Goal: Information Seeking & Learning: Learn about a topic

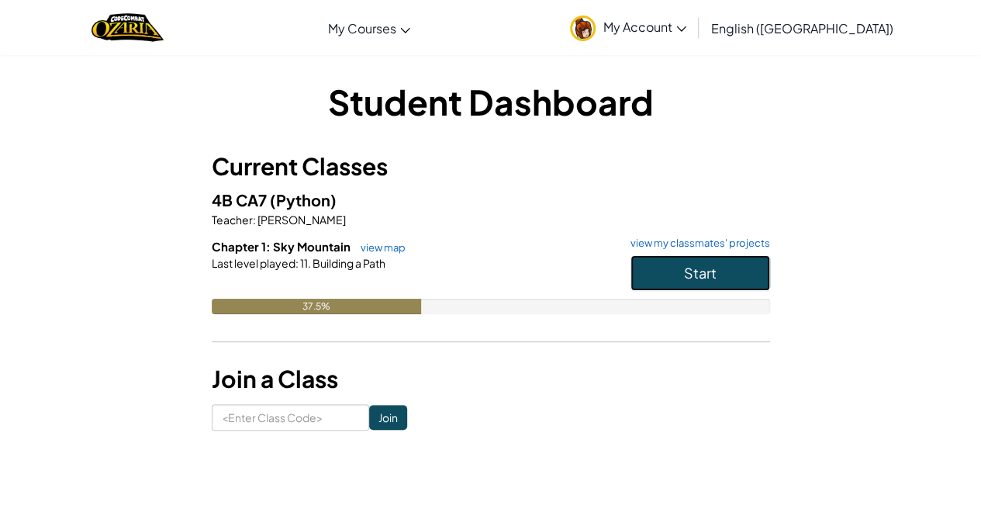
click at [662, 286] on button "Start" at bounding box center [701, 273] width 140 height 36
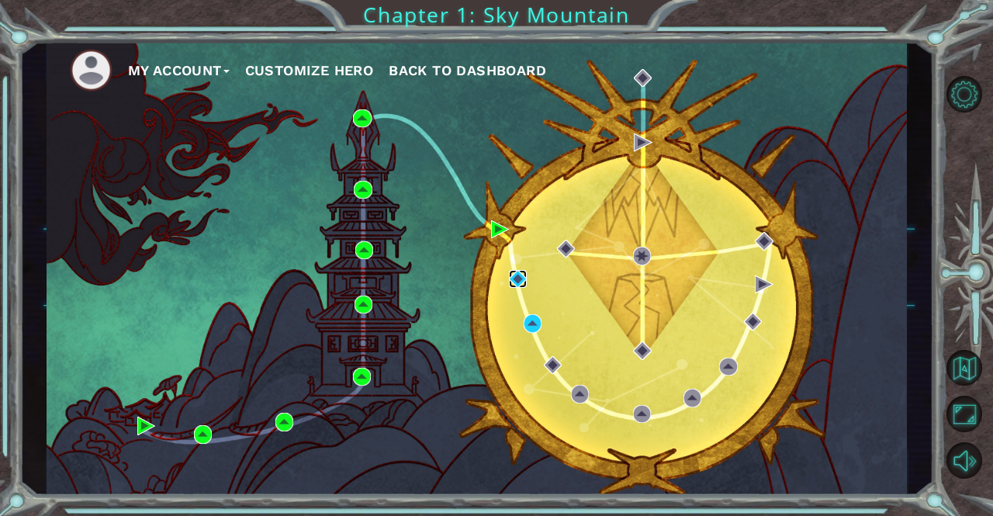
click at [521, 275] on img at bounding box center [518, 279] width 18 height 18
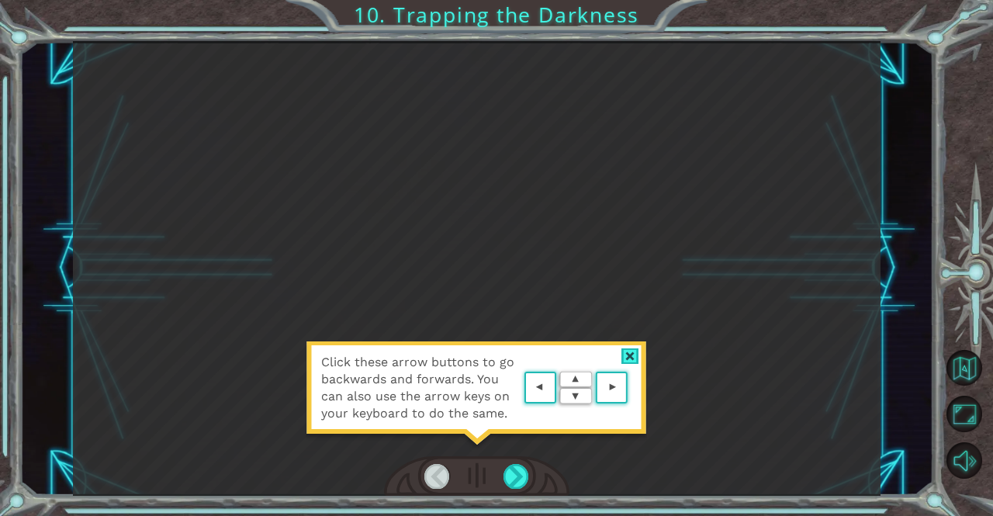
click at [638, 348] on div at bounding box center [630, 356] width 18 height 16
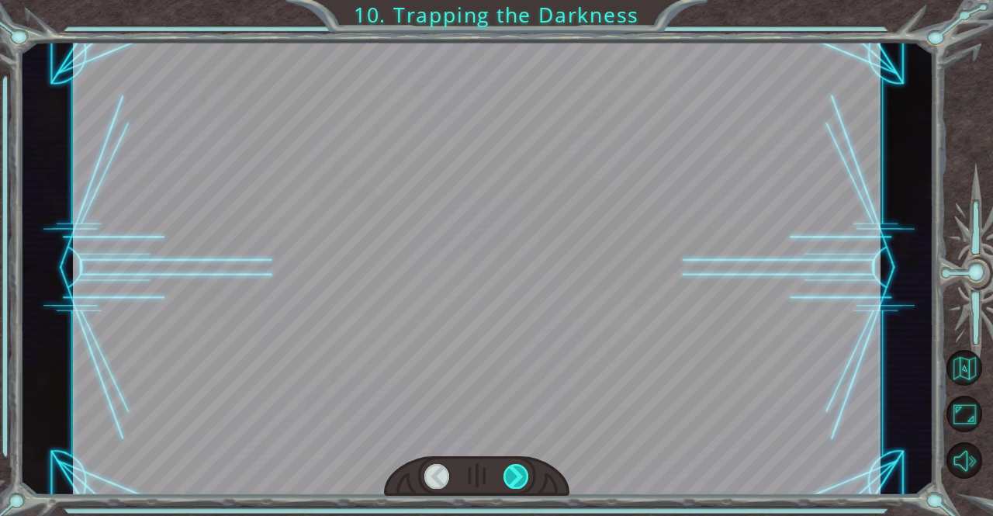
click at [510, 469] on div at bounding box center [516, 476] width 26 height 25
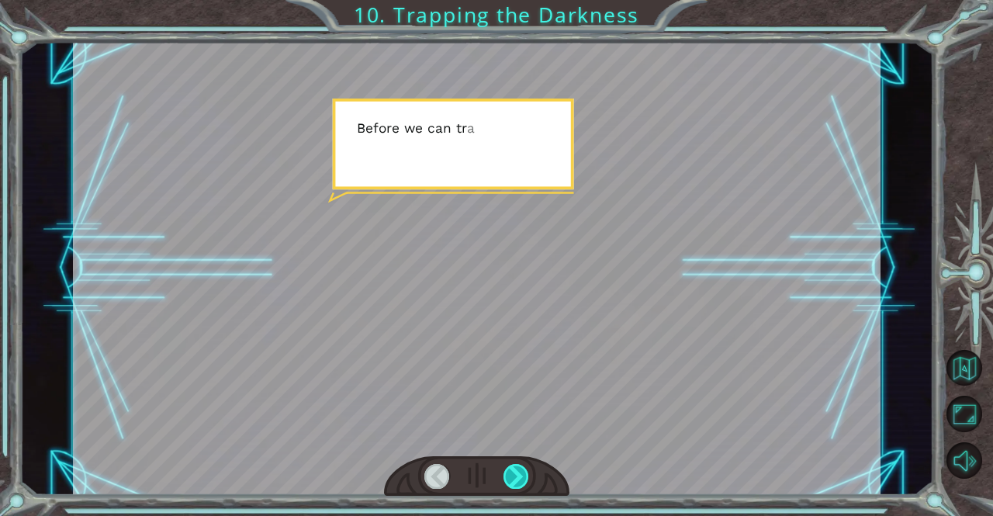
click at [510, 469] on div at bounding box center [516, 476] width 26 height 25
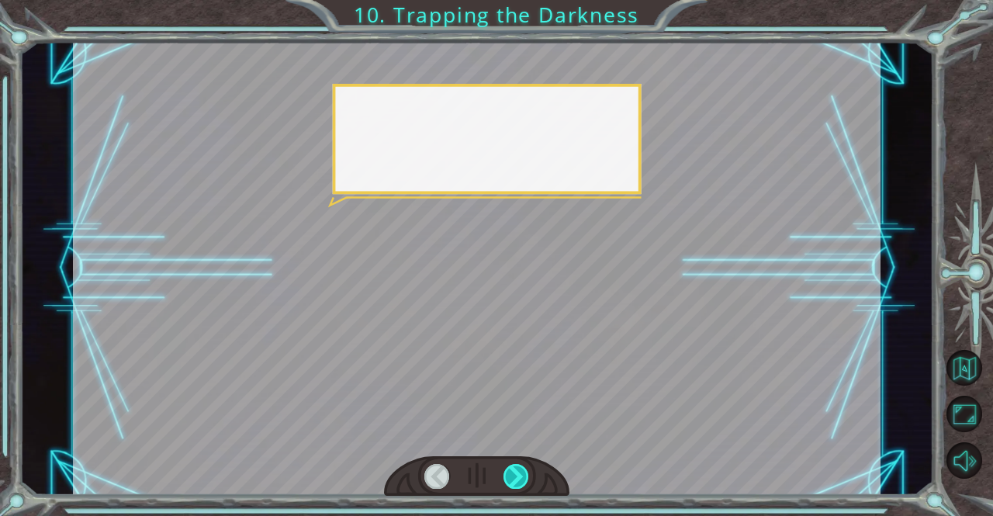
click at [510, 469] on div at bounding box center [516, 476] width 26 height 25
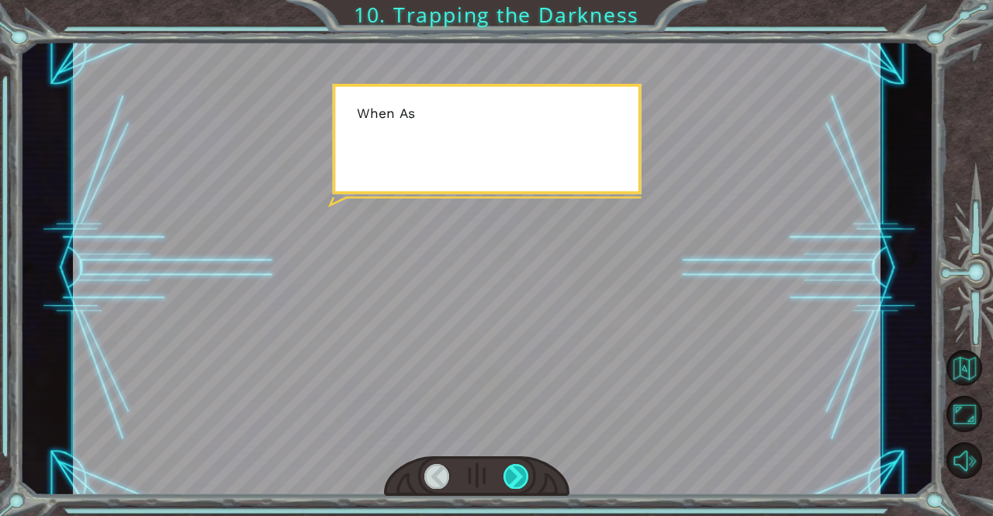
click at [510, 469] on div at bounding box center [516, 476] width 26 height 25
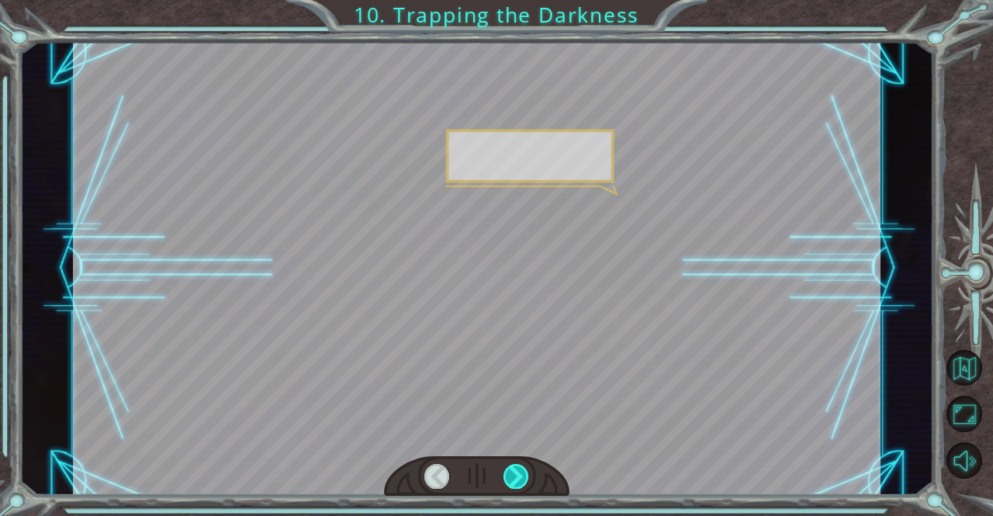
click at [510, 469] on div at bounding box center [516, 476] width 26 height 25
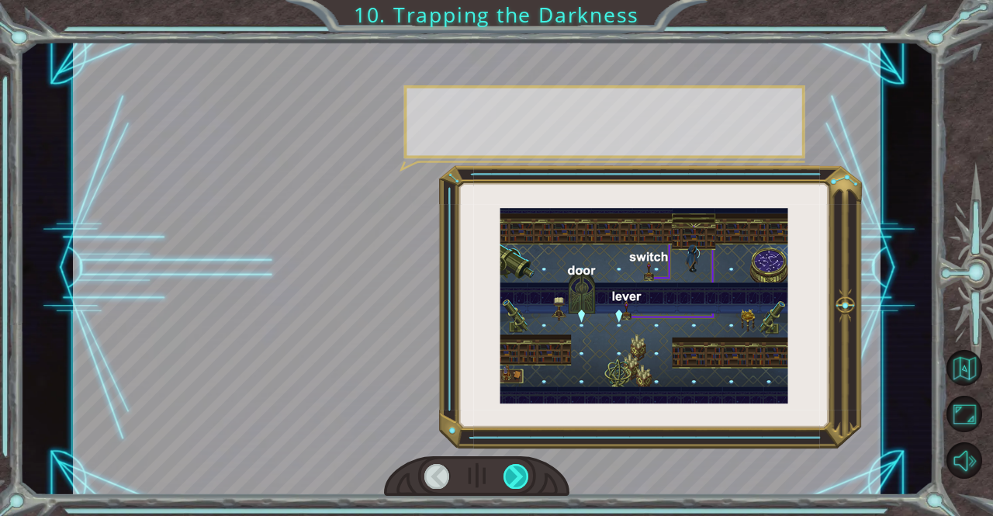
click at [510, 469] on div at bounding box center [516, 476] width 26 height 25
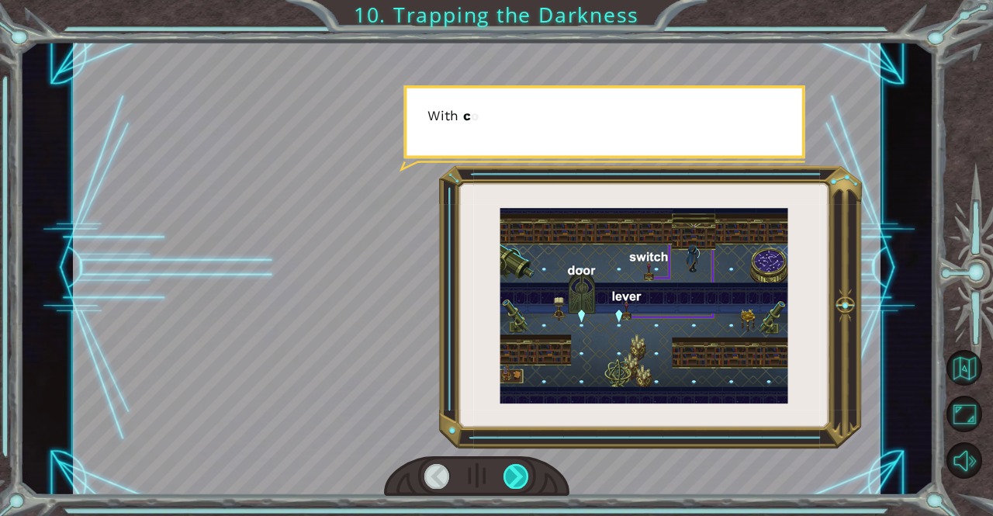
click at [510, 469] on div at bounding box center [516, 476] width 26 height 25
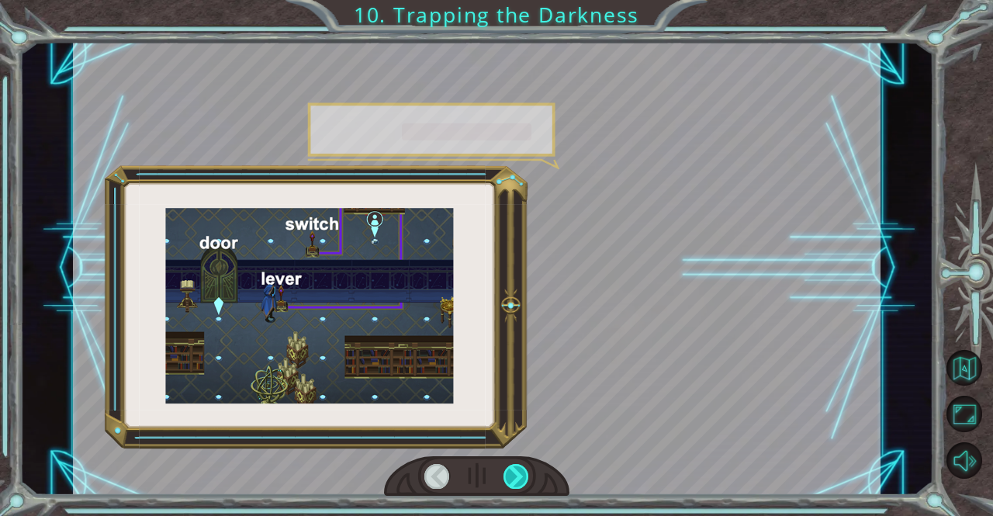
click at [510, 469] on div at bounding box center [516, 476] width 26 height 25
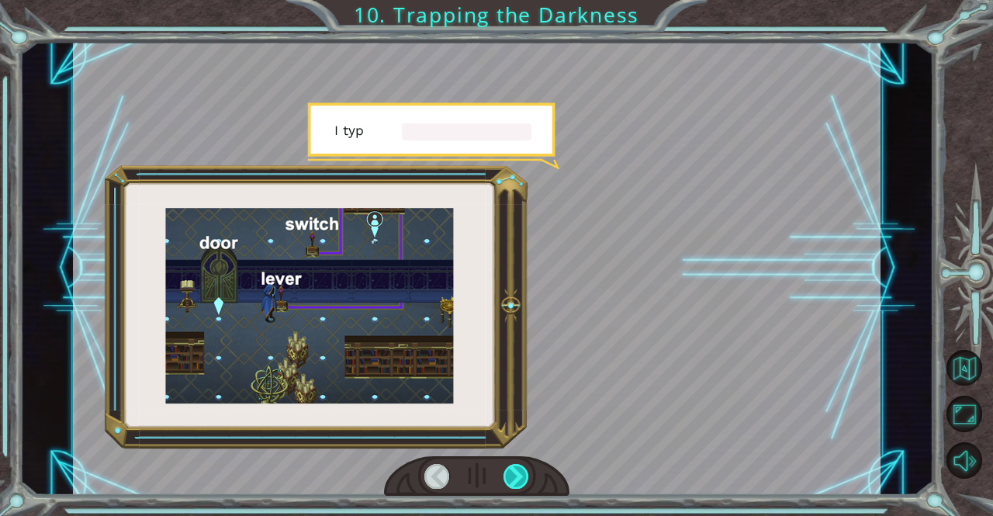
click at [510, 469] on div at bounding box center [516, 476] width 26 height 25
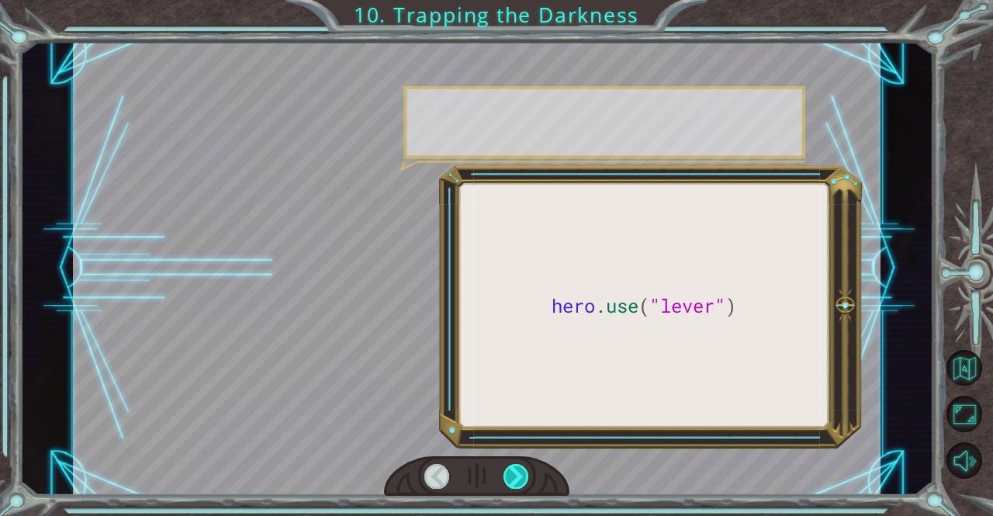
click at [510, 469] on div at bounding box center [516, 476] width 26 height 25
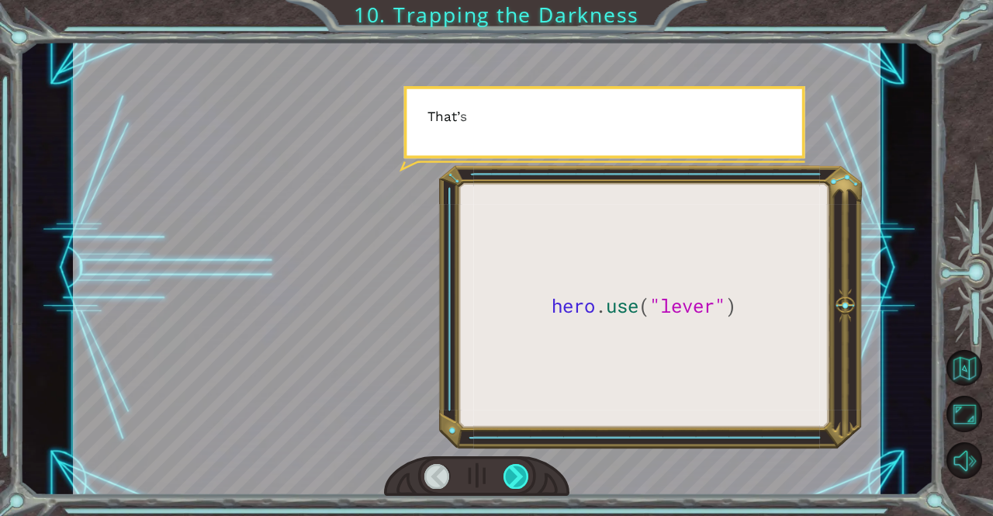
click at [510, 469] on div at bounding box center [516, 476] width 26 height 25
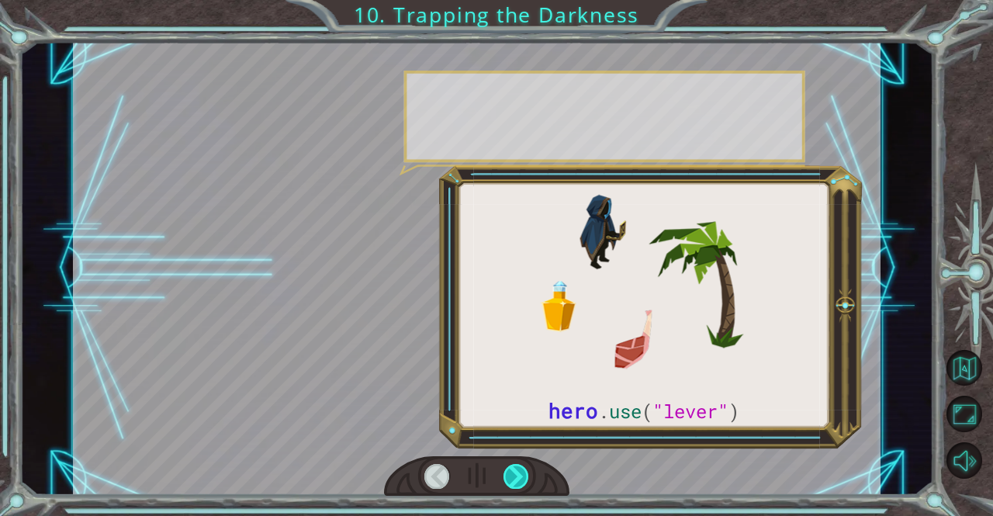
click at [510, 469] on div at bounding box center [516, 476] width 26 height 25
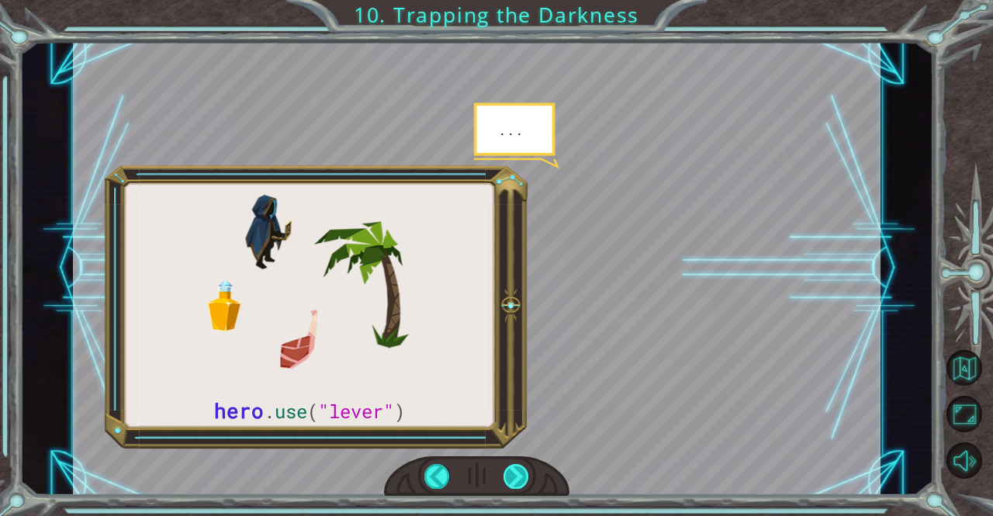
click at [513, 469] on div at bounding box center [516, 476] width 26 height 25
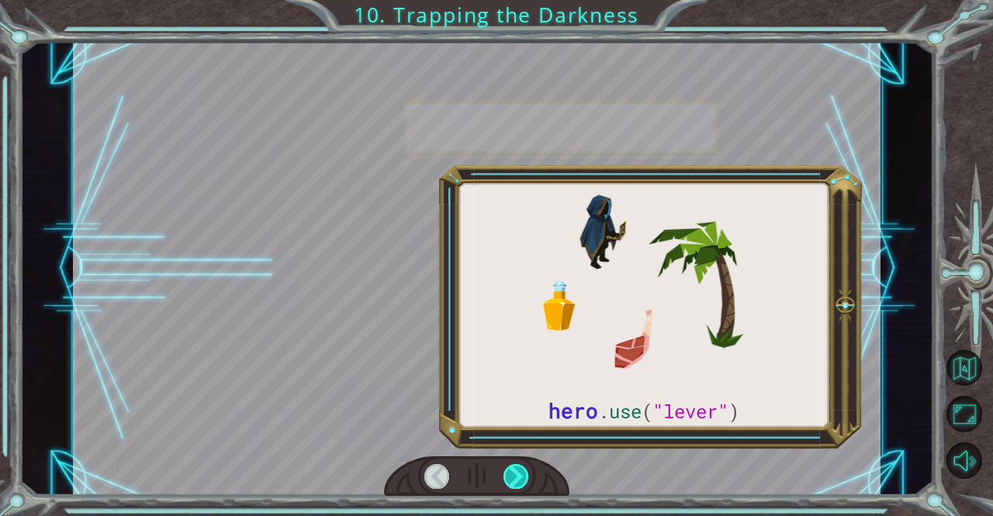
click at [513, 469] on div at bounding box center [516, 476] width 26 height 25
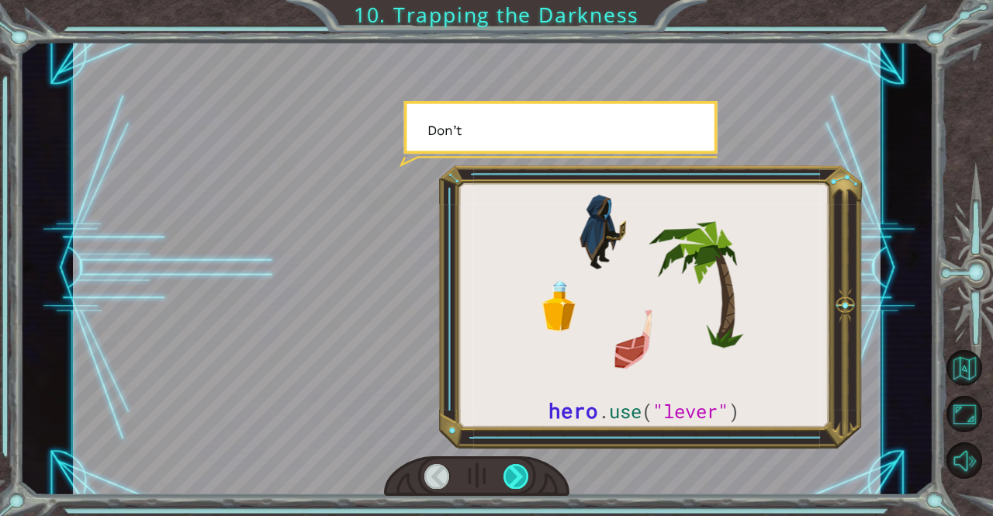
click at [513, 469] on div at bounding box center [516, 476] width 26 height 25
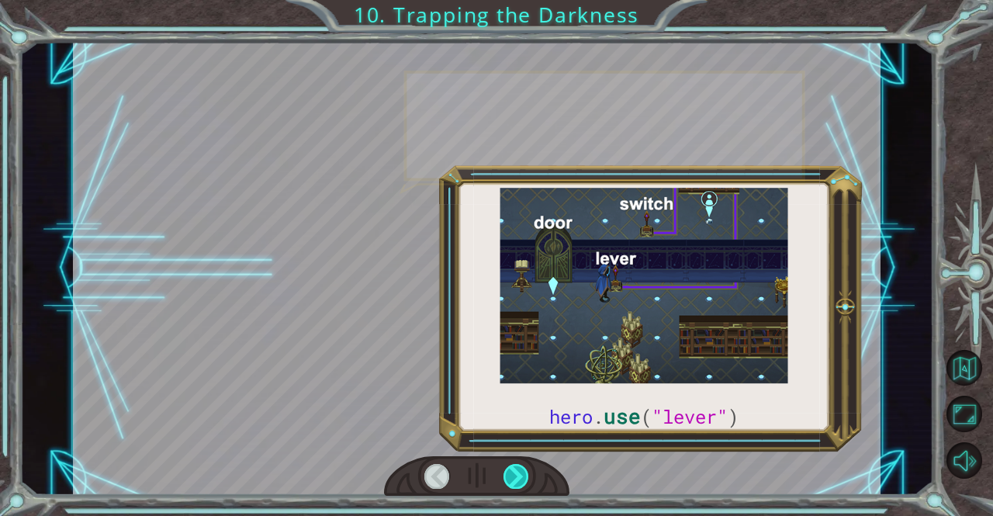
click at [512, 471] on div at bounding box center [516, 476] width 26 height 25
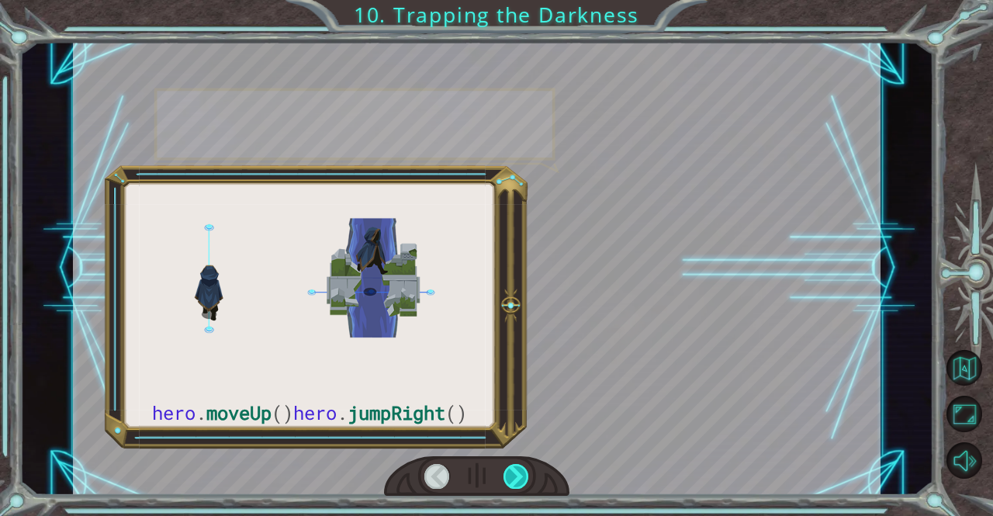
click at [512, 471] on div at bounding box center [516, 476] width 26 height 25
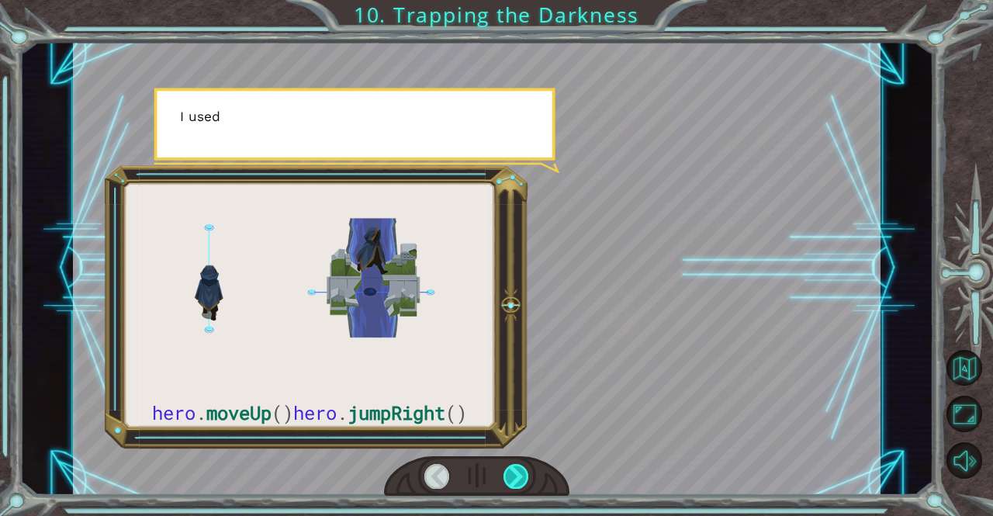
click at [512, 471] on div at bounding box center [516, 476] width 26 height 25
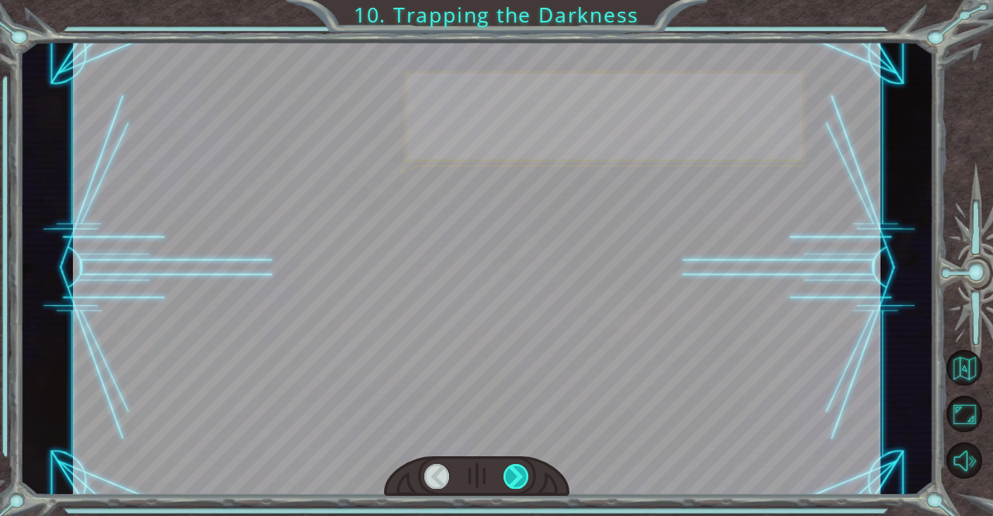
click at [512, 471] on div at bounding box center [516, 476] width 26 height 25
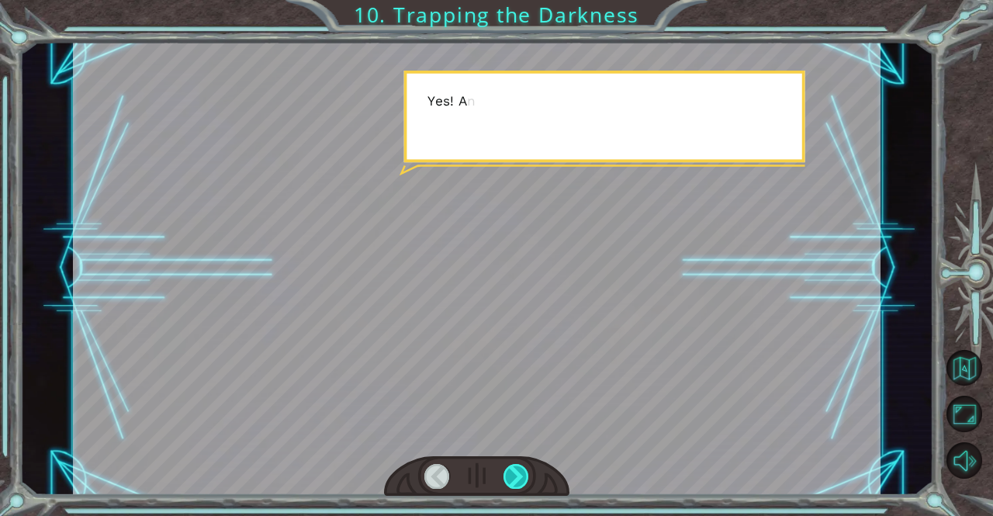
click at [512, 471] on div at bounding box center [516, 476] width 26 height 25
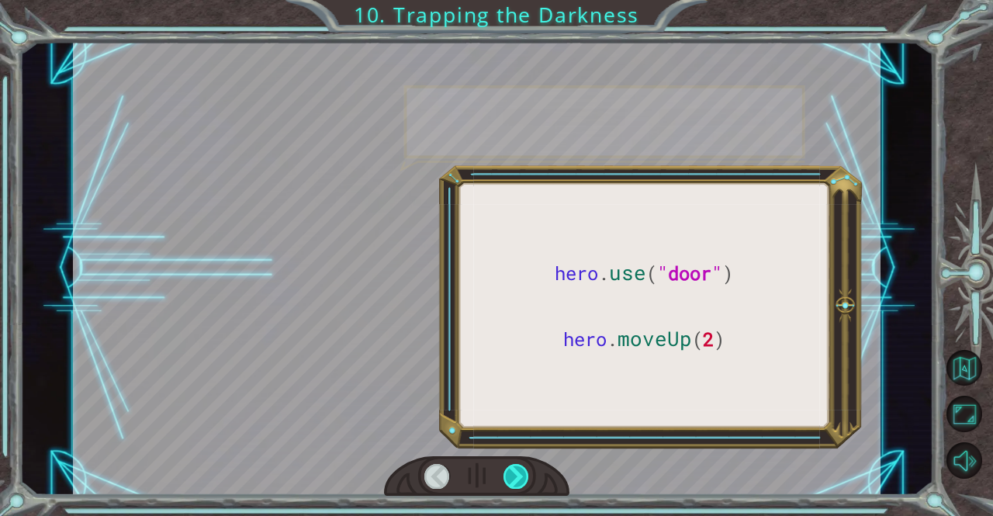
click at [512, 471] on div at bounding box center [516, 476] width 26 height 25
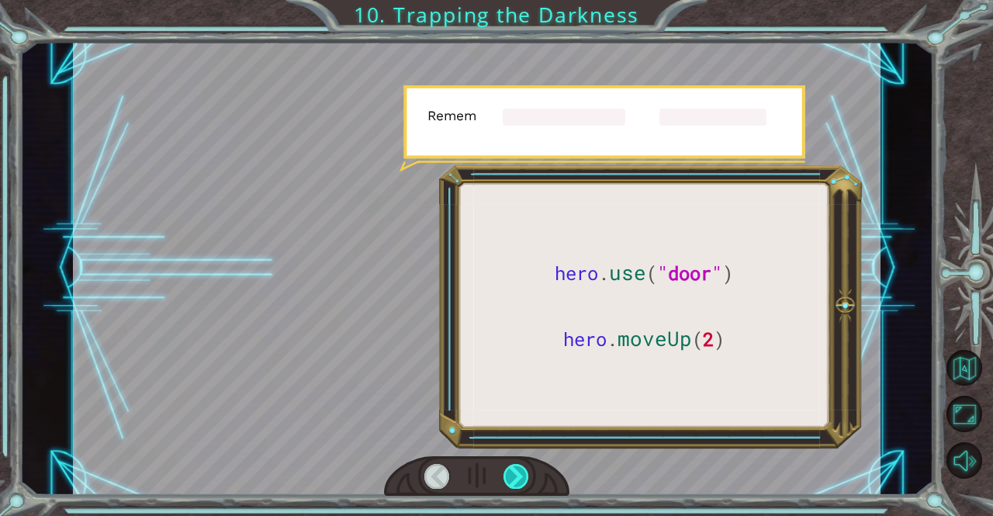
click at [512, 471] on div at bounding box center [516, 476] width 26 height 25
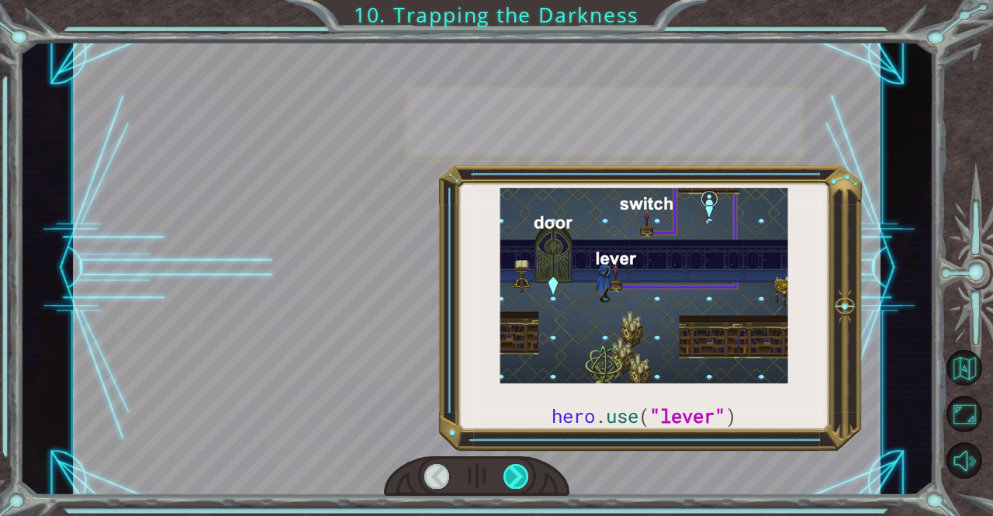
click at [512, 471] on div at bounding box center [516, 476] width 26 height 25
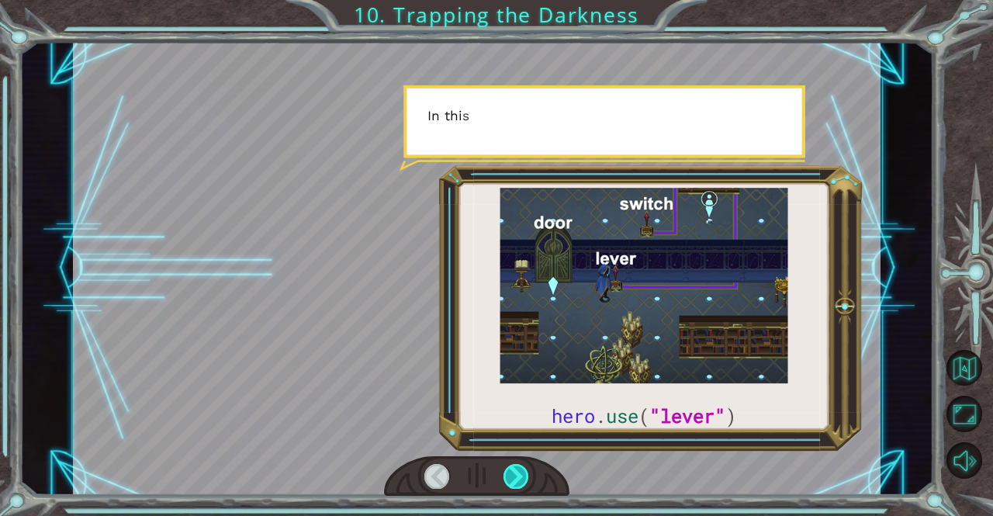
click at [512, 471] on div at bounding box center [516, 476] width 26 height 25
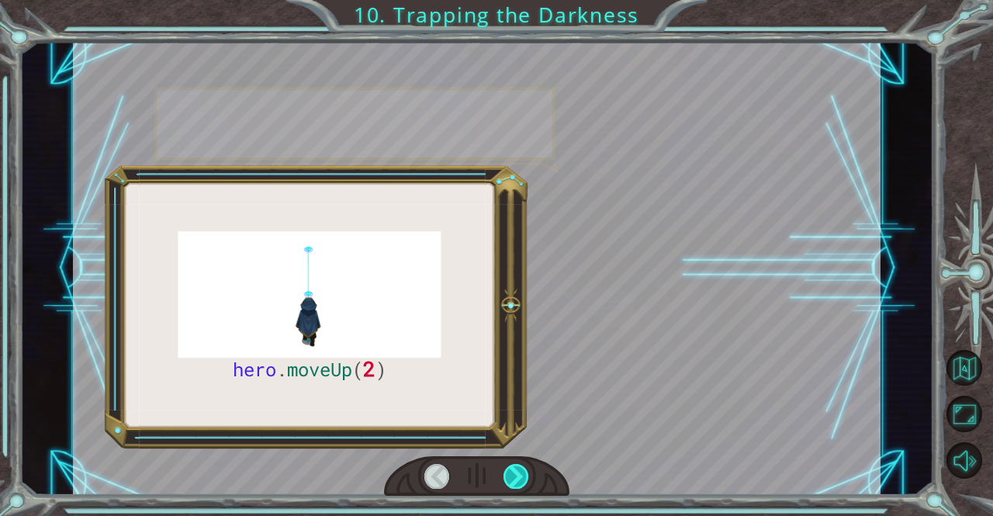
click at [512, 471] on div at bounding box center [516, 476] width 26 height 25
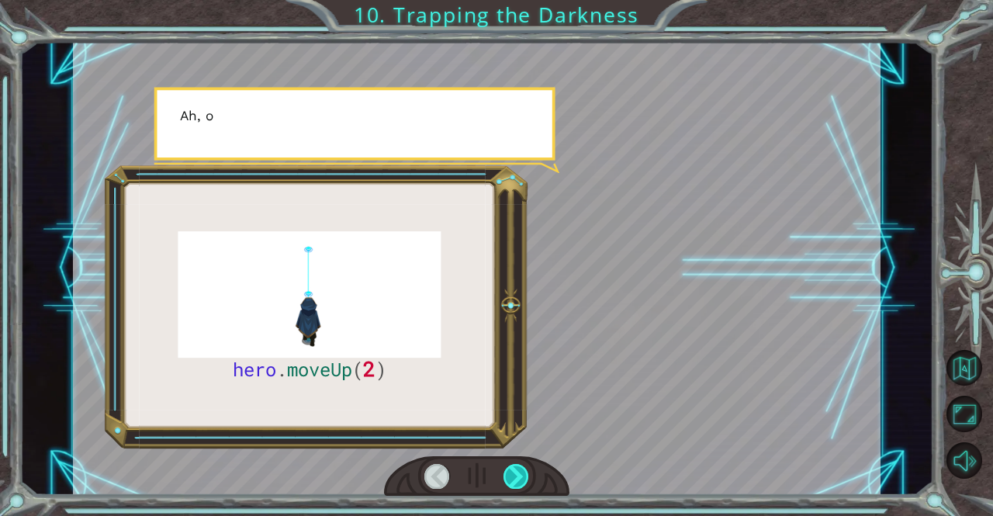
click at [512, 471] on div at bounding box center [516, 476] width 26 height 25
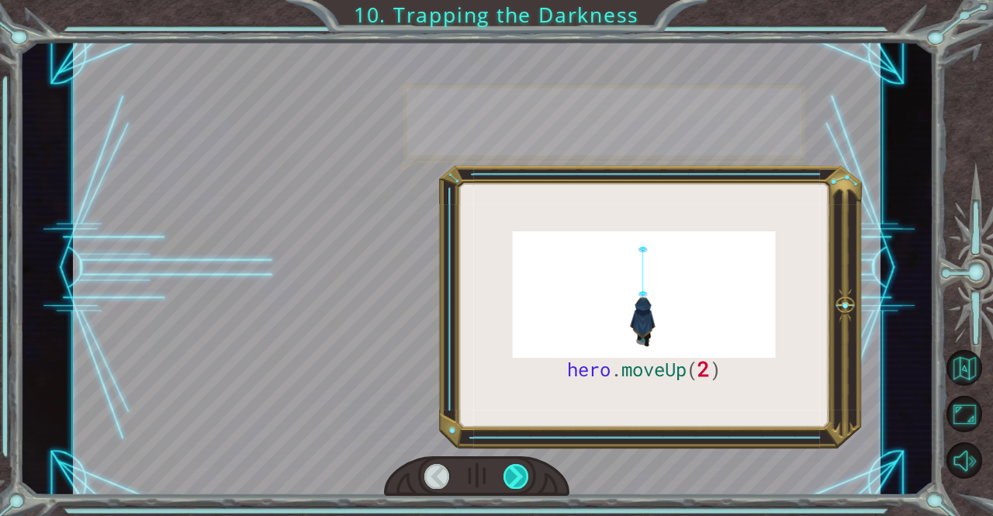
click at [512, 471] on div at bounding box center [516, 476] width 26 height 25
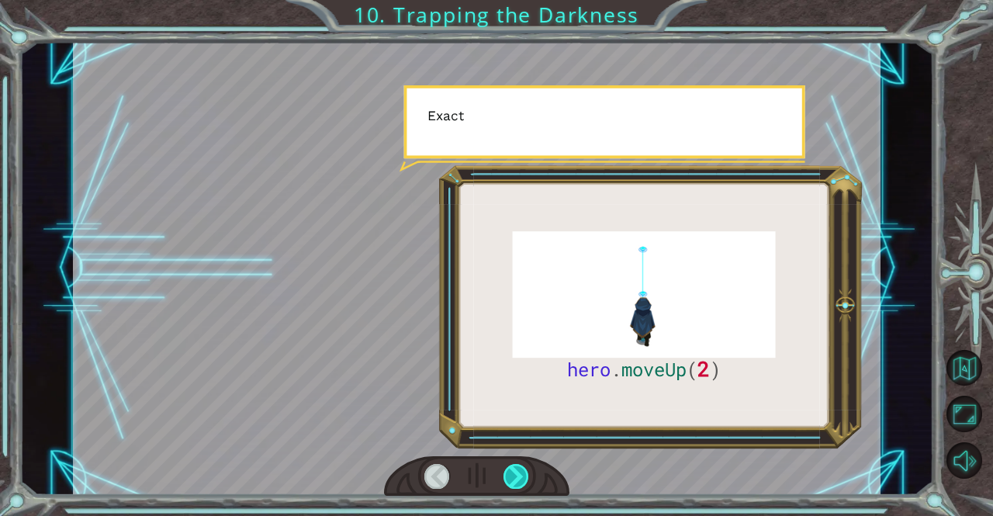
click at [512, 471] on div at bounding box center [516, 476] width 26 height 25
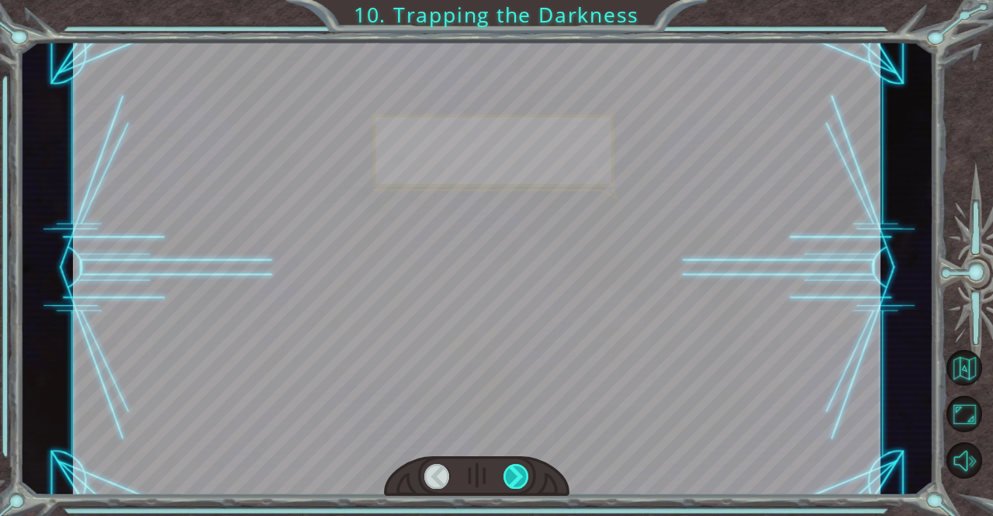
click at [512, 471] on div at bounding box center [516, 476] width 26 height 25
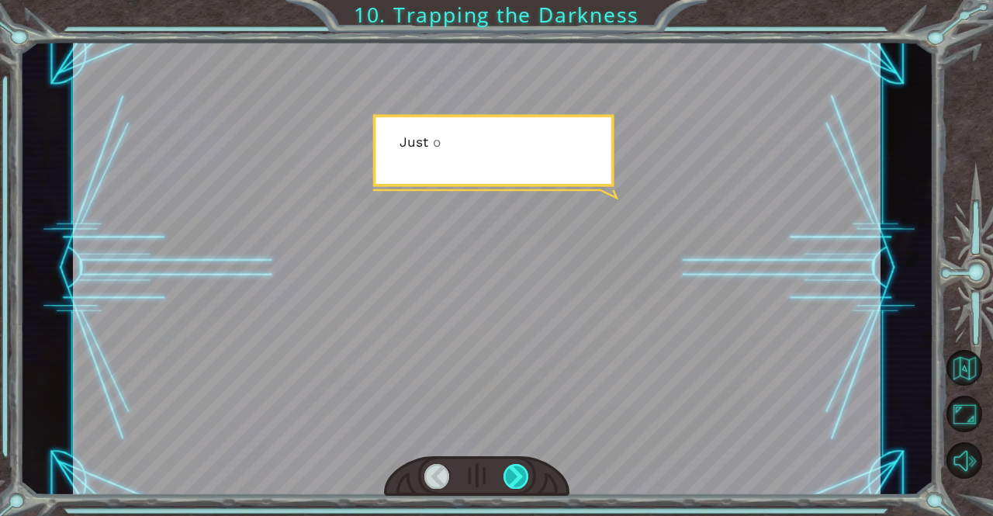
click at [512, 471] on div at bounding box center [516, 476] width 26 height 25
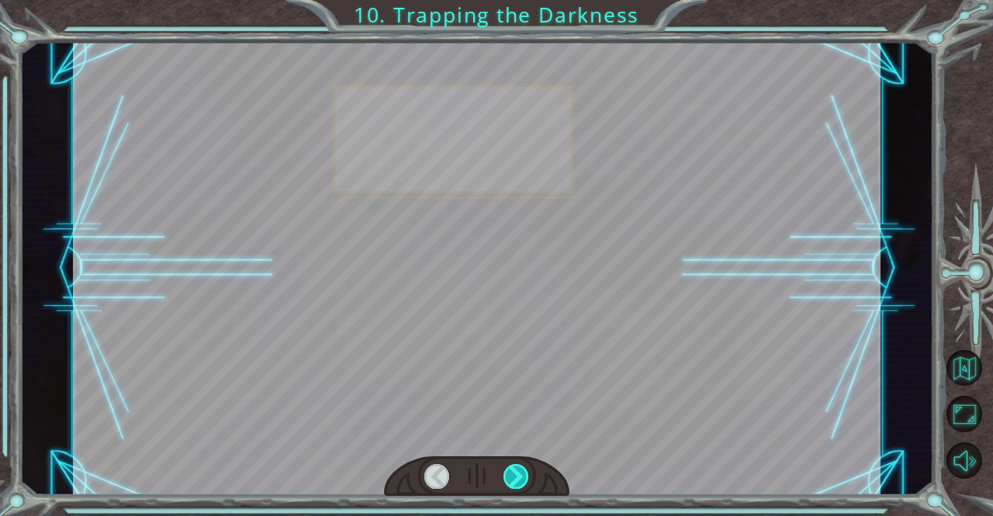
click at [512, 471] on div at bounding box center [516, 476] width 26 height 25
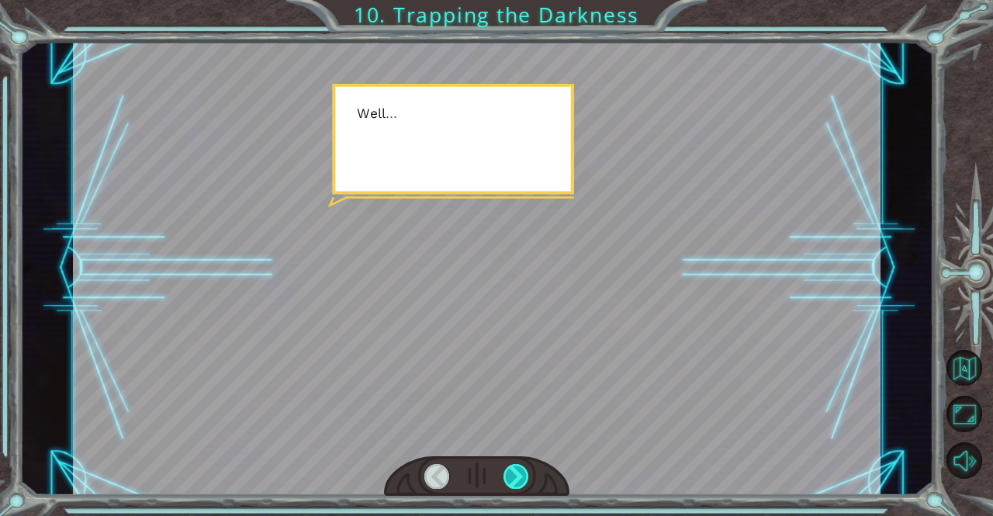
click at [512, 471] on div at bounding box center [516, 476] width 26 height 25
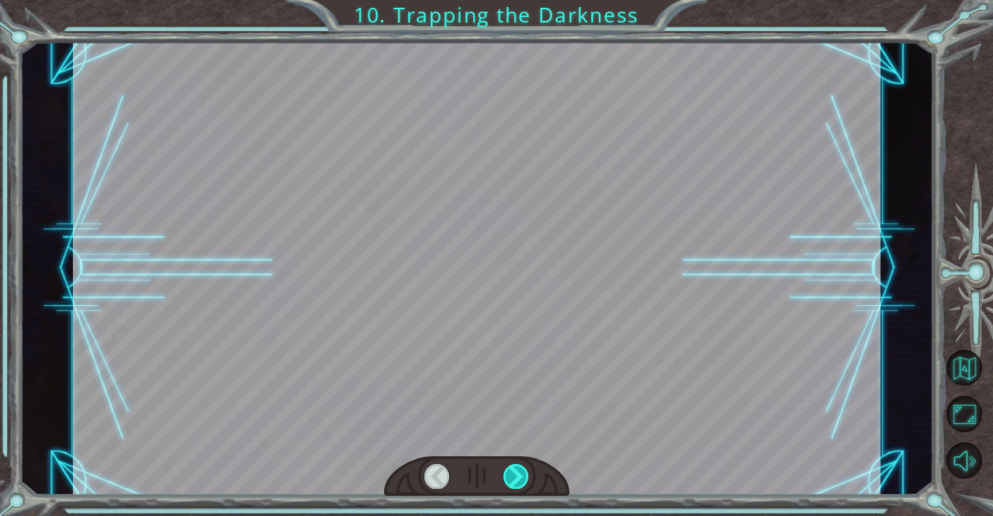
click at [512, 471] on div at bounding box center [516, 476] width 26 height 25
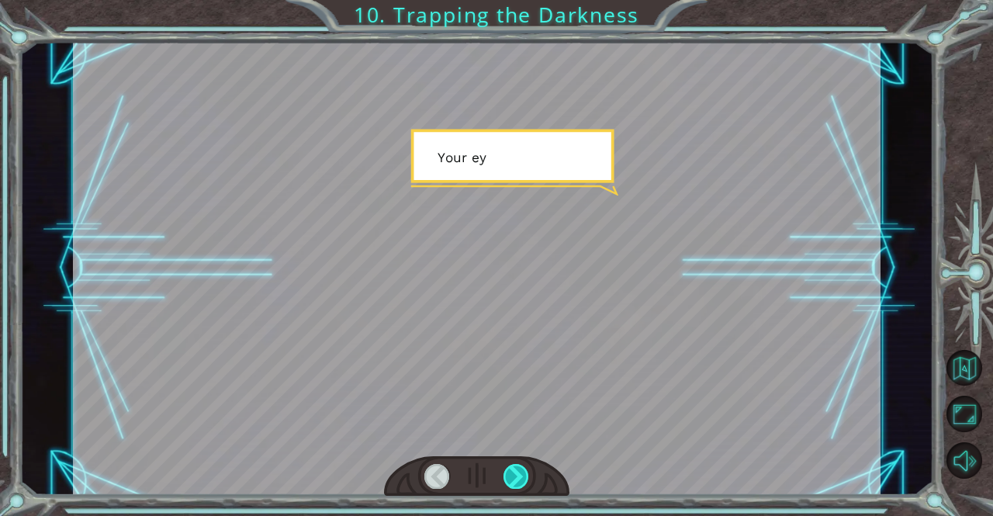
click at [512, 471] on div at bounding box center [516, 476] width 26 height 25
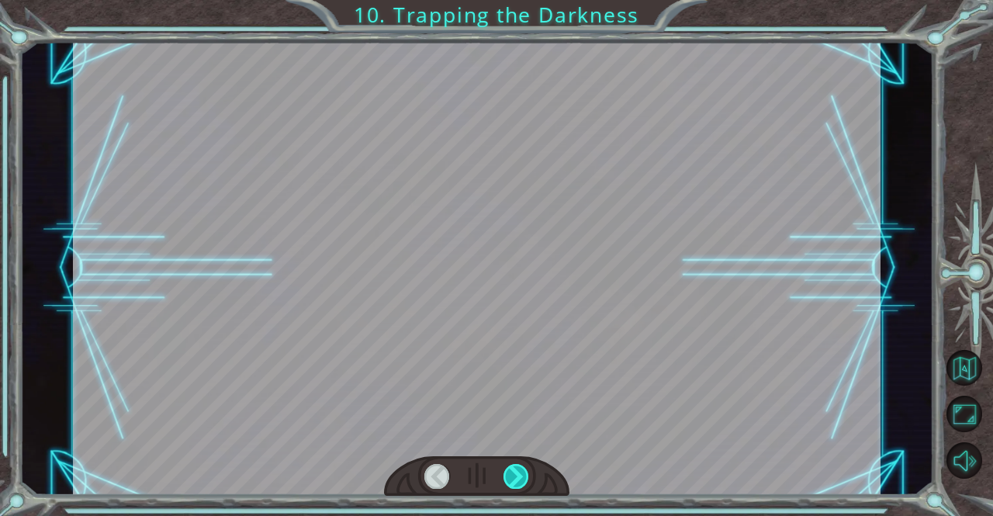
click at [512, 471] on div at bounding box center [516, 476] width 26 height 25
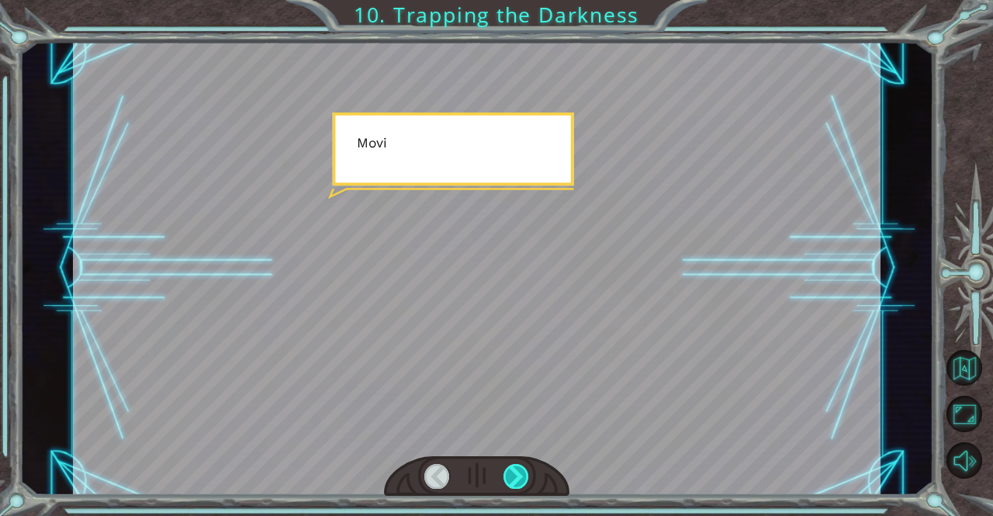
click at [512, 471] on div at bounding box center [516, 476] width 26 height 25
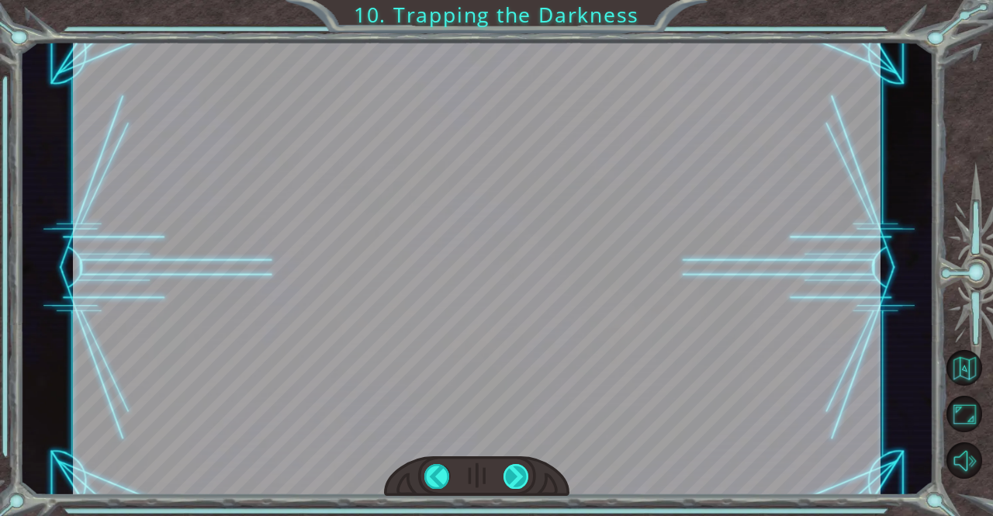
click at [512, 0] on div "hero . moveUp ( 2 ) B e f o r e w e c a n t r a p t h e D a r k n e s s w i t h…" at bounding box center [496, 0] width 993 height 0
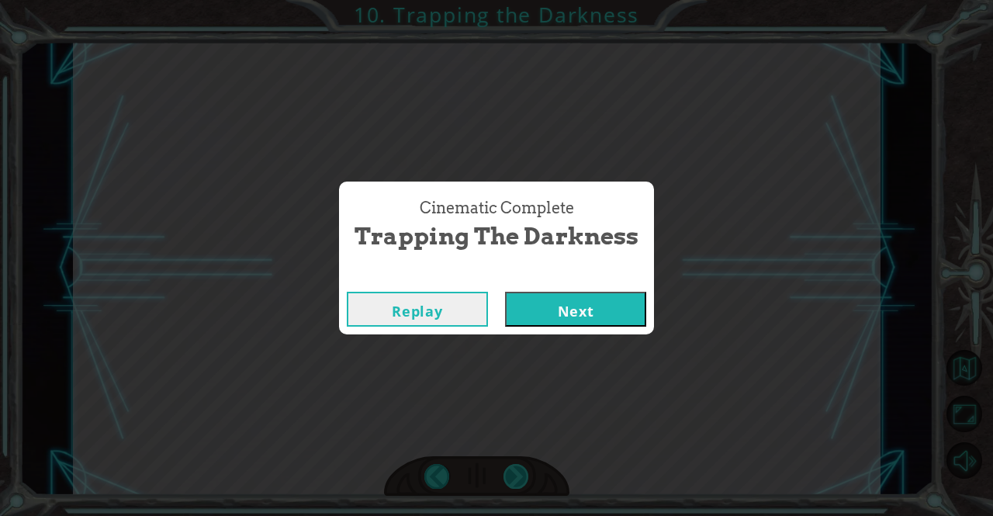
click at [512, 471] on div "Cinematic Complete Trapping the Darkness Replay Next" at bounding box center [496, 258] width 993 height 516
click at [509, 463] on div "Cinematic Complete Trapping the Darkness Replay Next" at bounding box center [496, 258] width 993 height 516
click at [617, 320] on button "Next" at bounding box center [575, 309] width 141 height 35
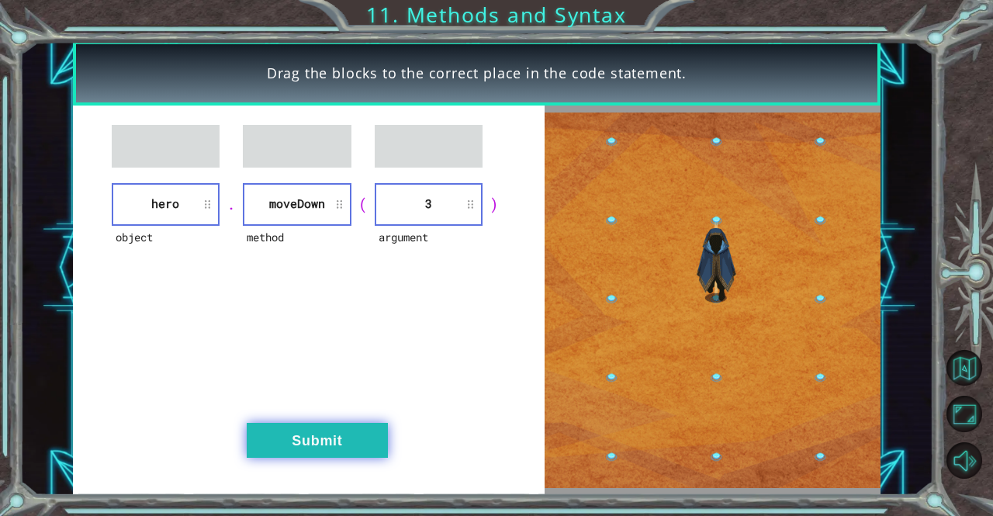
click at [293, 444] on button "Submit" at bounding box center [317, 440] width 141 height 35
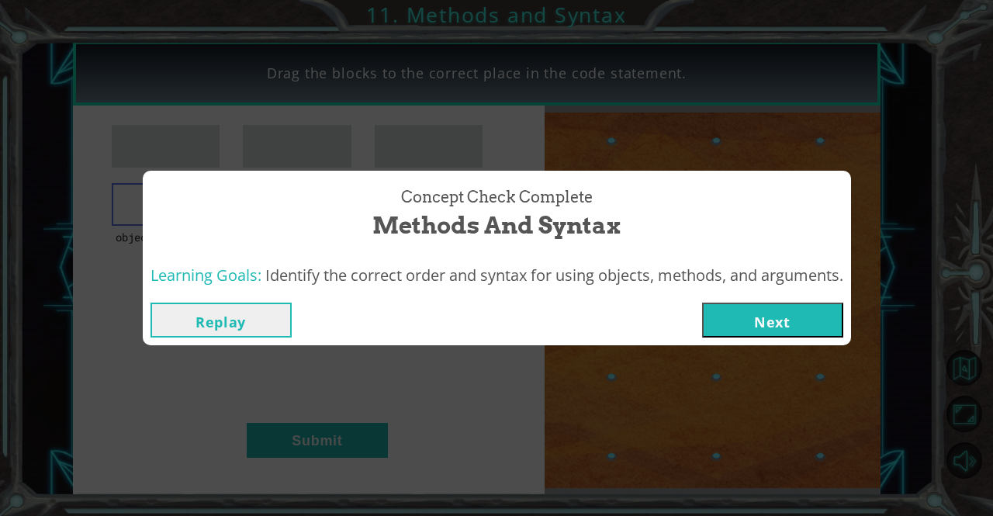
click at [779, 327] on button "Next" at bounding box center [772, 319] width 141 height 35
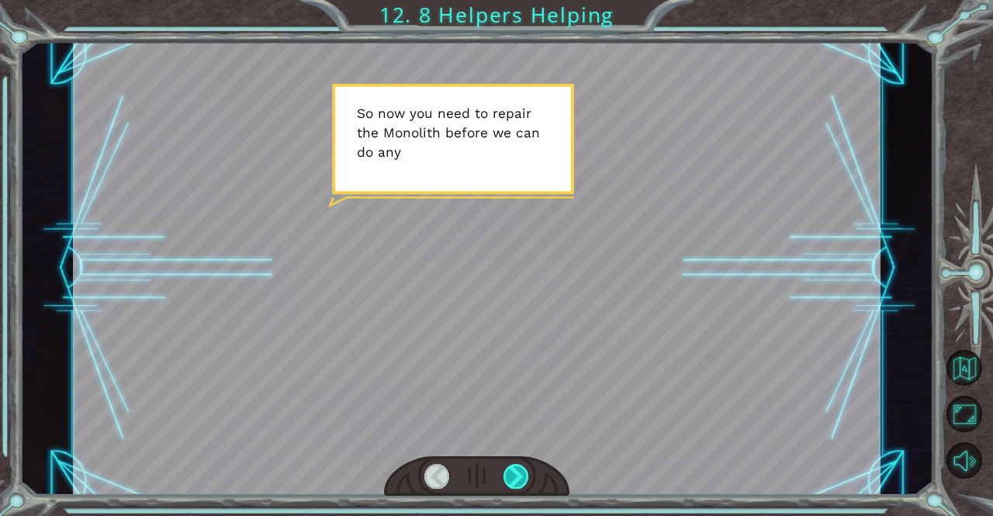
click at [515, 471] on div at bounding box center [516, 476] width 26 height 25
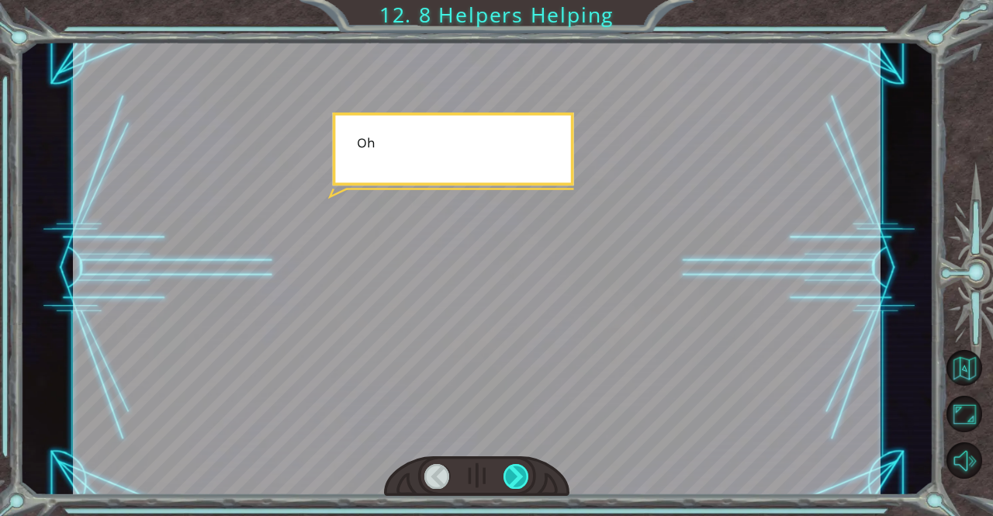
click at [515, 471] on div at bounding box center [516, 476] width 26 height 25
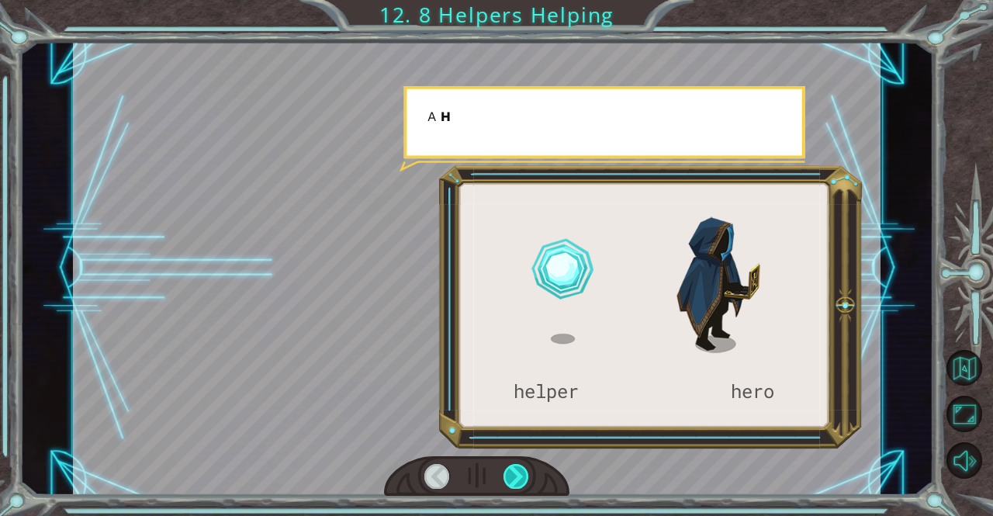
click at [515, 471] on div at bounding box center [516, 476] width 26 height 25
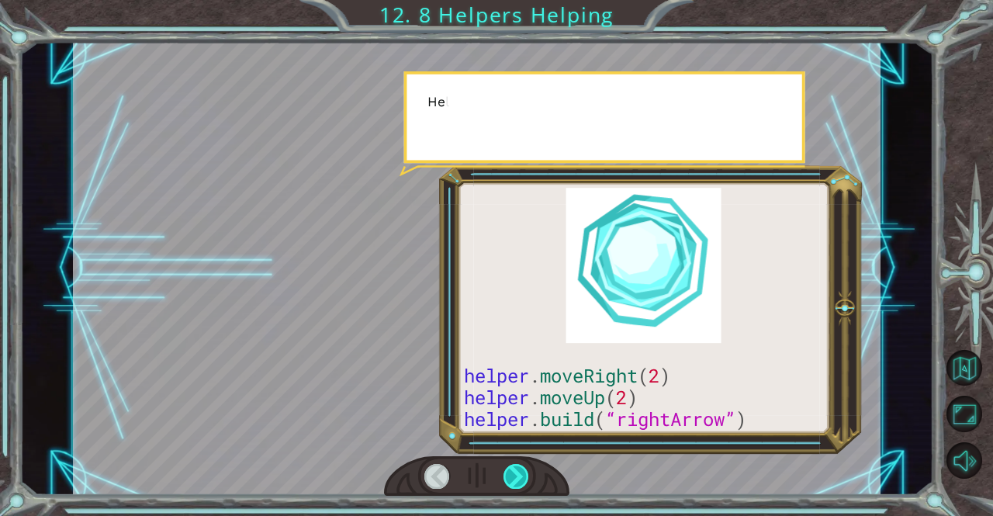
click at [515, 471] on div at bounding box center [516, 476] width 26 height 25
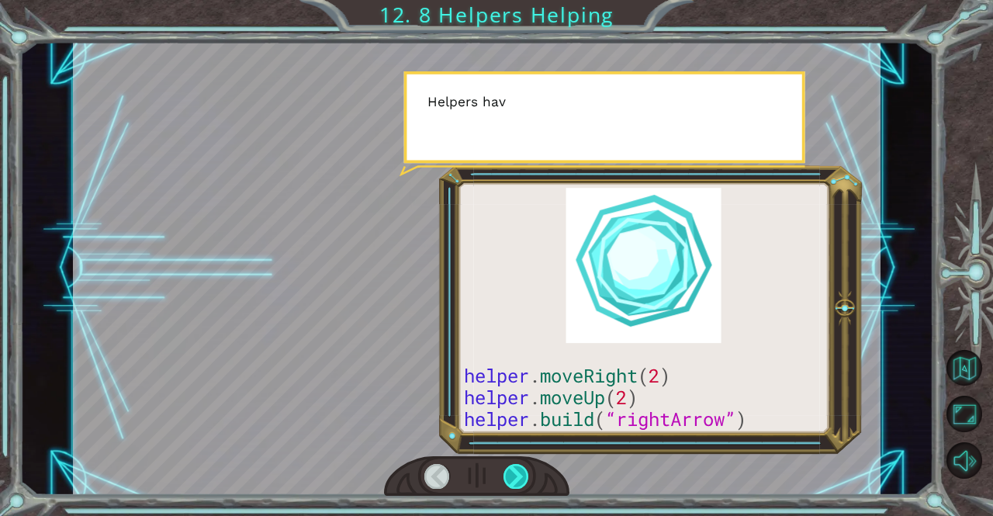
click at [515, 471] on div at bounding box center [516, 476] width 26 height 25
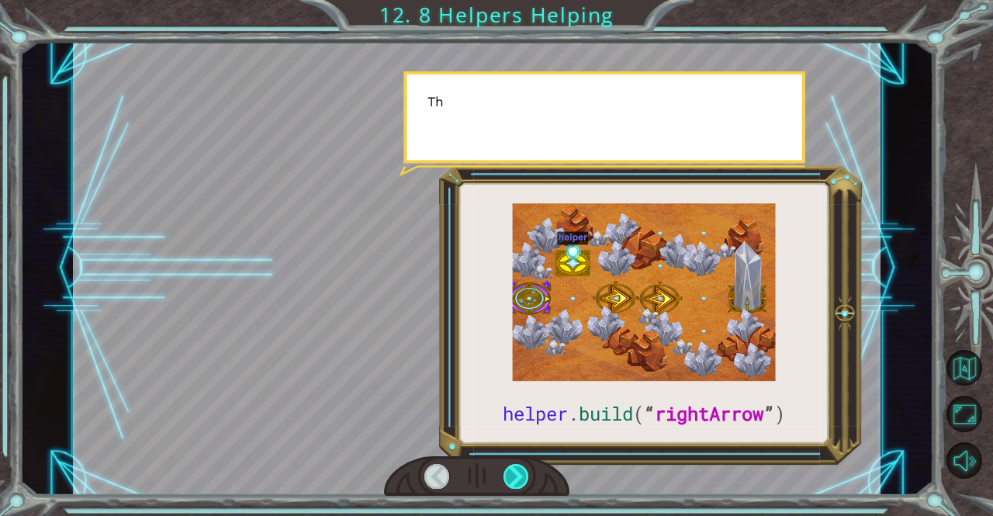
click at [515, 471] on div at bounding box center [516, 476] width 26 height 25
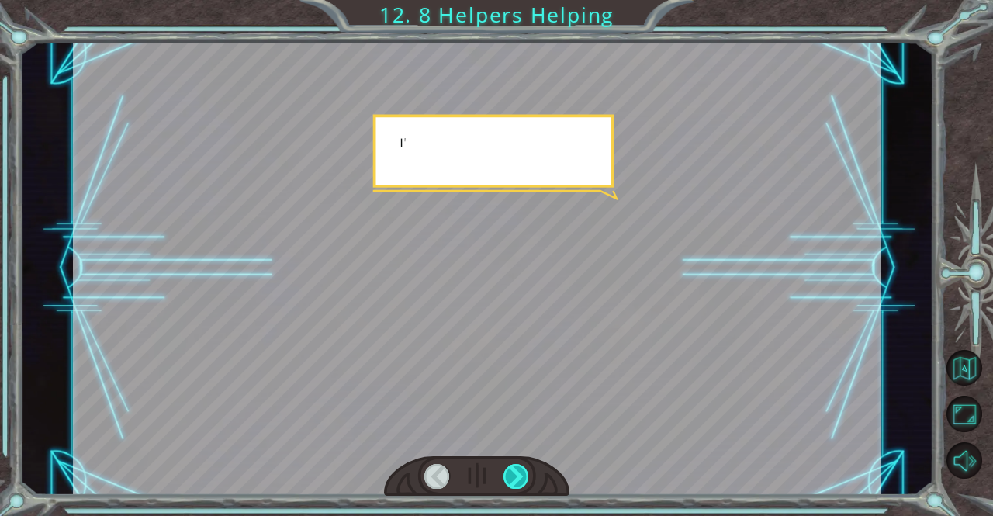
click at [516, 472] on div at bounding box center [516, 476] width 26 height 25
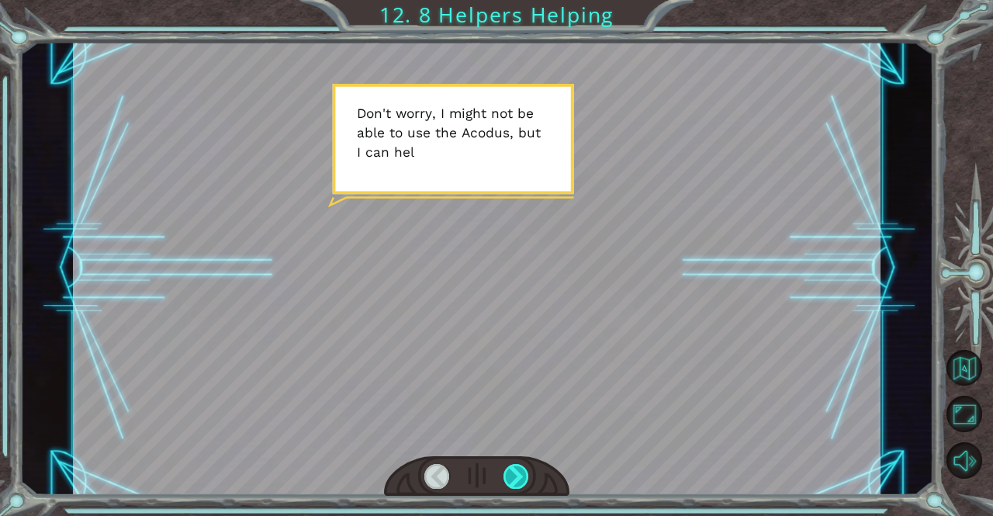
click at [516, 472] on div at bounding box center [516, 476] width 26 height 25
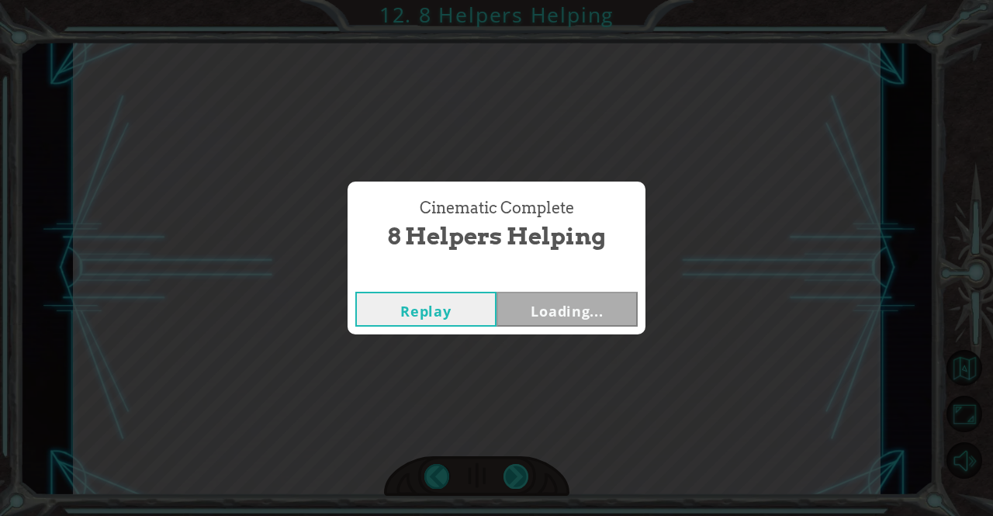
click at [516, 472] on div "Cinematic Complete 8 Helpers Helping Replay Loading..." at bounding box center [496, 258] width 993 height 516
click at [561, 308] on button "Next" at bounding box center [566, 309] width 141 height 35
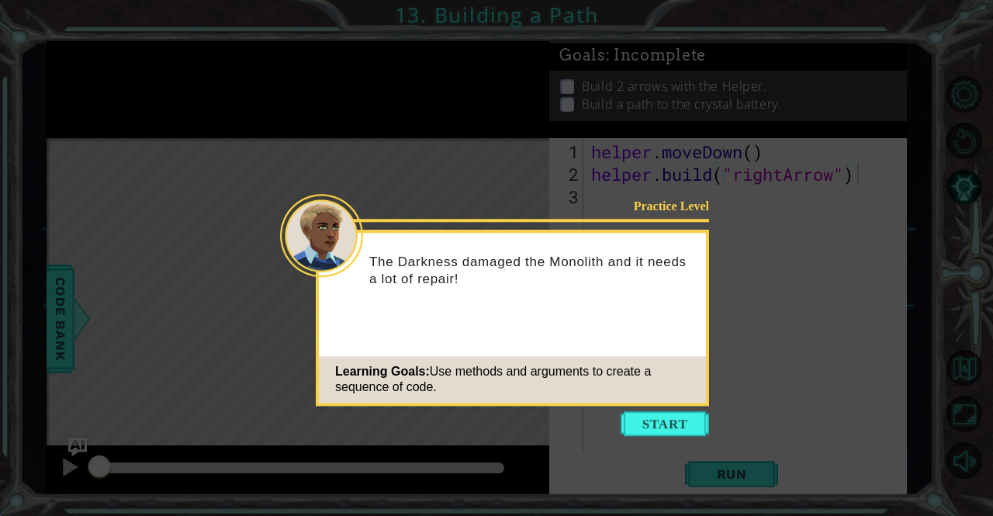
click at [648, 411] on button "Start" at bounding box center [664, 423] width 88 height 25
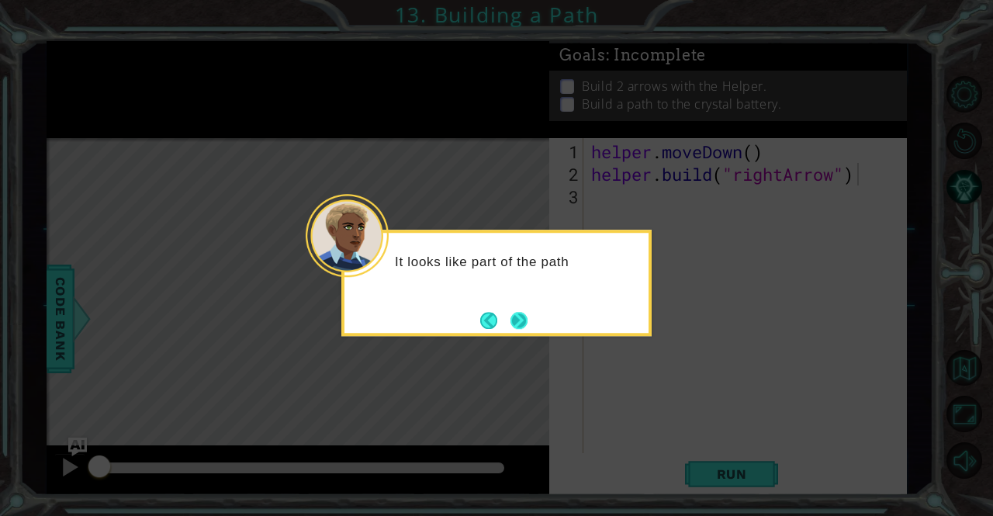
click at [517, 317] on button "Next" at bounding box center [519, 320] width 21 height 21
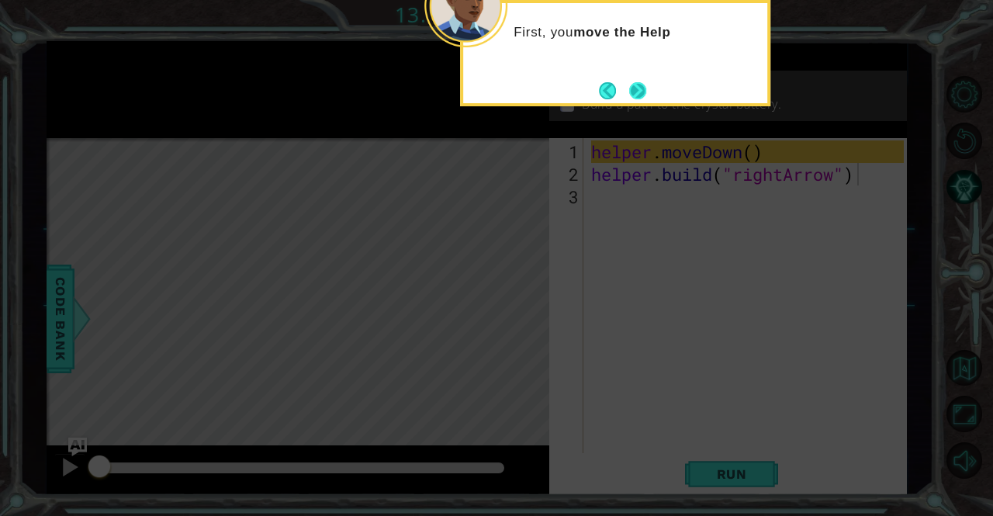
click at [641, 89] on button "Next" at bounding box center [638, 90] width 18 height 18
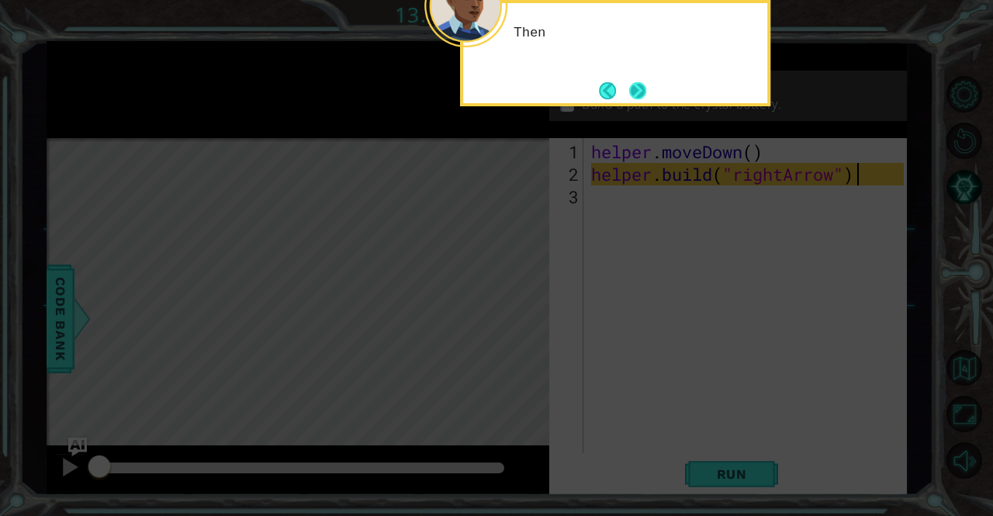
click at [642, 90] on button "Next" at bounding box center [637, 90] width 19 height 19
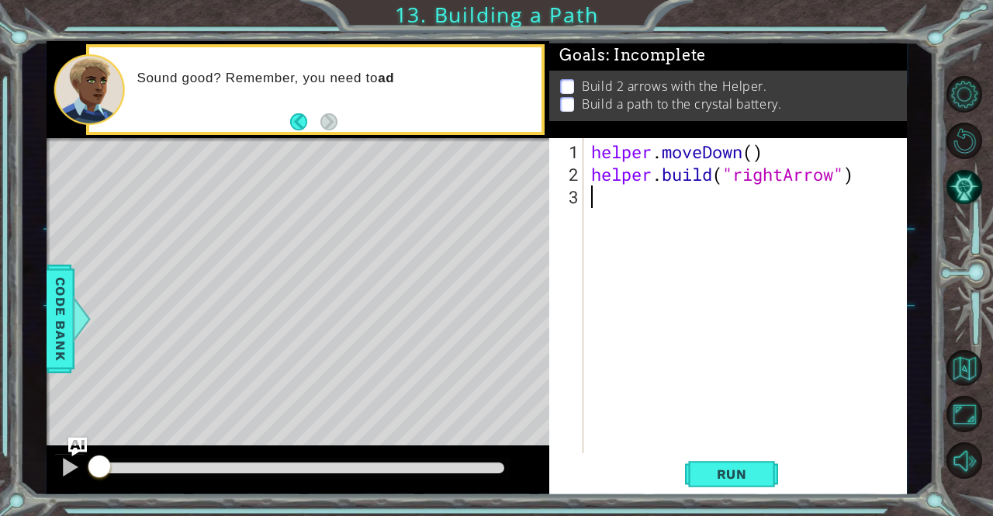
click at [686, 316] on div "helper . moveDown ( ) helper . build ( "rightArrow" )" at bounding box center [749, 320] width 323 height 360
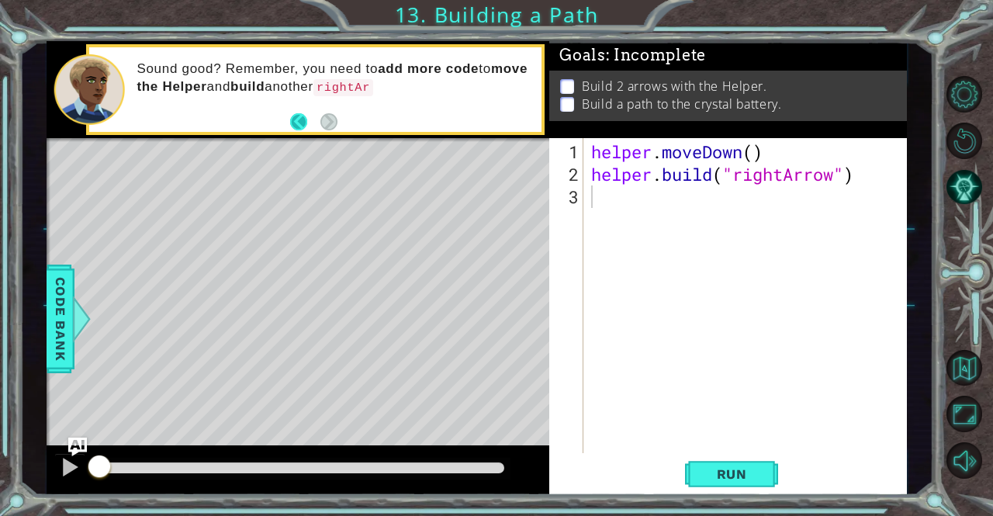
click at [302, 122] on button "Back" at bounding box center [305, 121] width 30 height 17
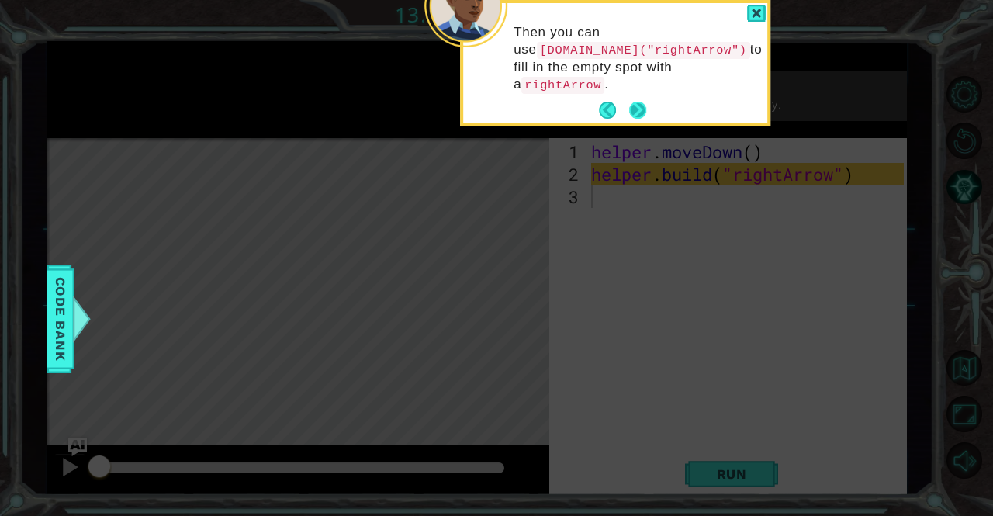
click at [634, 108] on button "Next" at bounding box center [637, 110] width 20 height 20
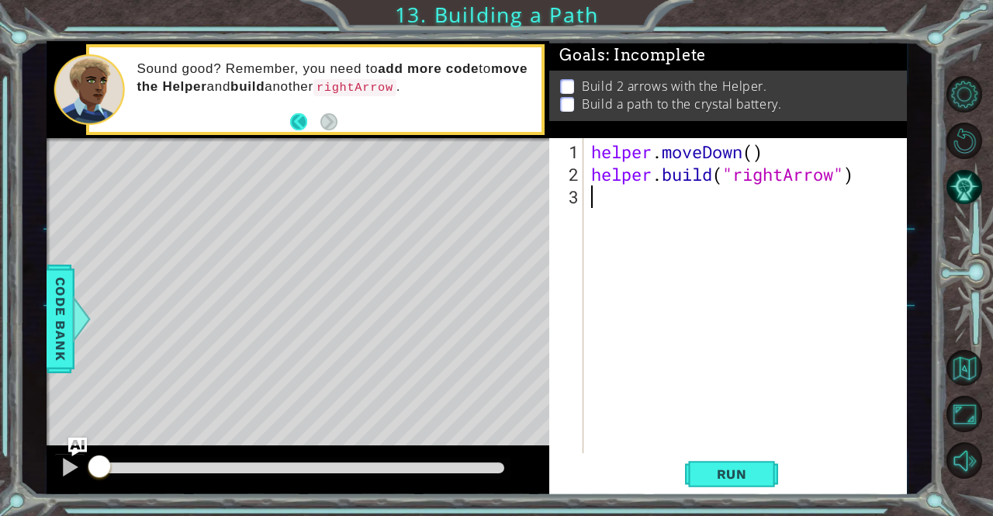
click at [290, 114] on button "Back" at bounding box center [305, 121] width 30 height 17
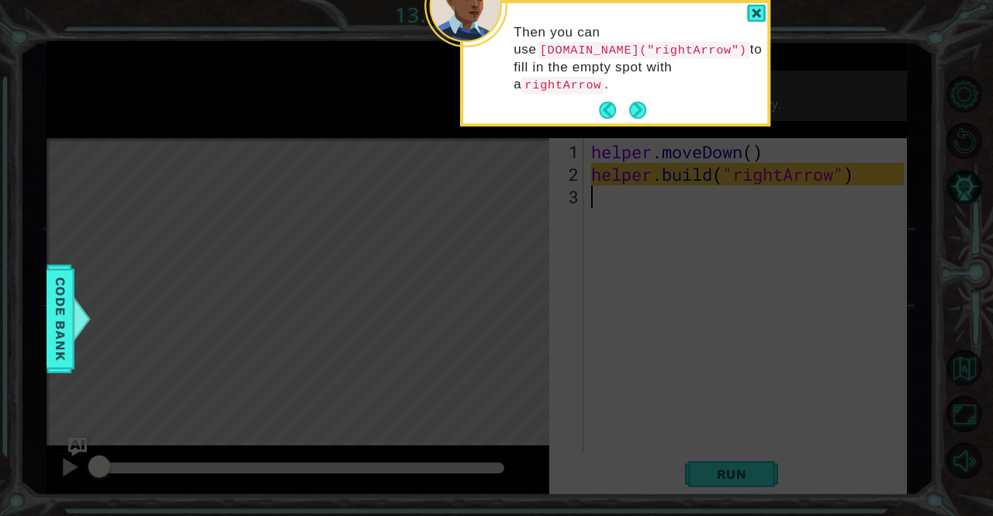
click at [743, 5] on header at bounding box center [615, 6] width 304 height 6
click at [748, 8] on div at bounding box center [756, 14] width 19 height 18
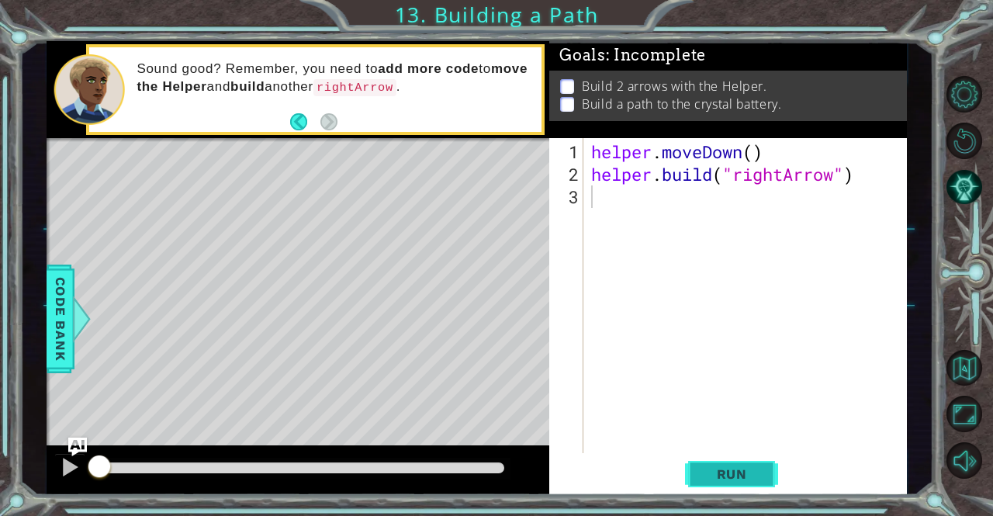
click at [701, 485] on button "Run" at bounding box center [731, 474] width 93 height 36
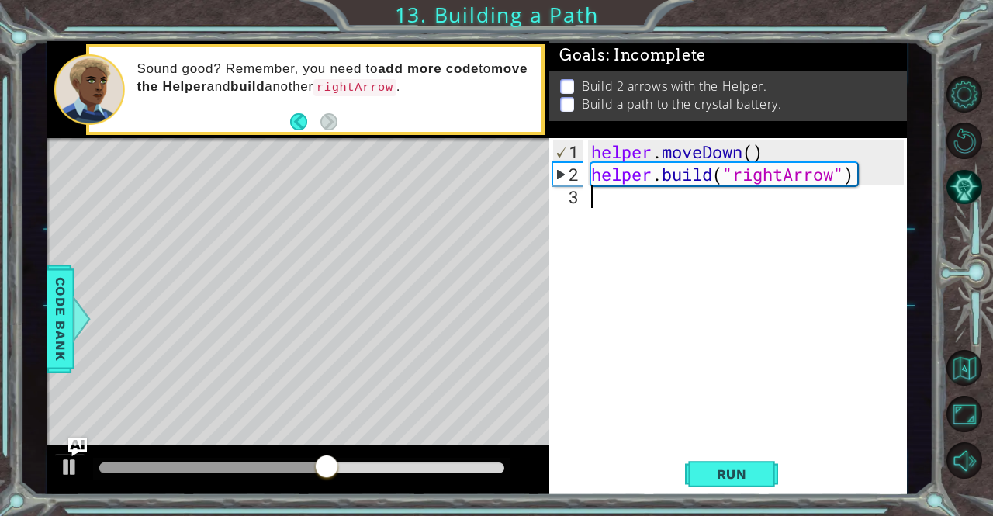
drag, startPoint x: 688, startPoint y: 471, endPoint x: 566, endPoint y: 308, distance: 203.4
click at [67, 468] on div at bounding box center [70, 467] width 20 height 20
drag, startPoint x: 354, startPoint y: 467, endPoint x: 261, endPoint y: 452, distance: 94.2
click at [261, 452] on div at bounding box center [298, 470] width 503 height 50
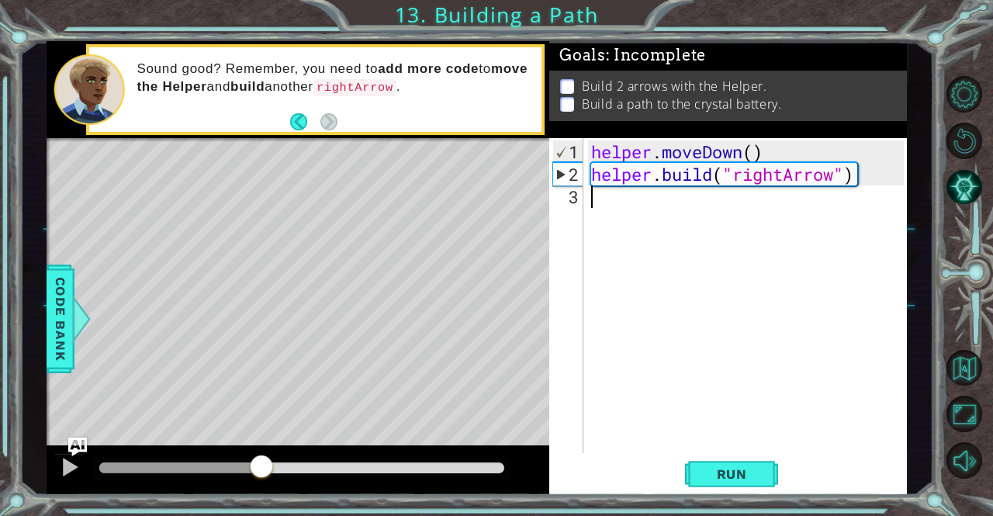
click at [641, 206] on div "helper . moveDown ( ) helper . build ( "rightArrow" )" at bounding box center [749, 320] width 323 height 360
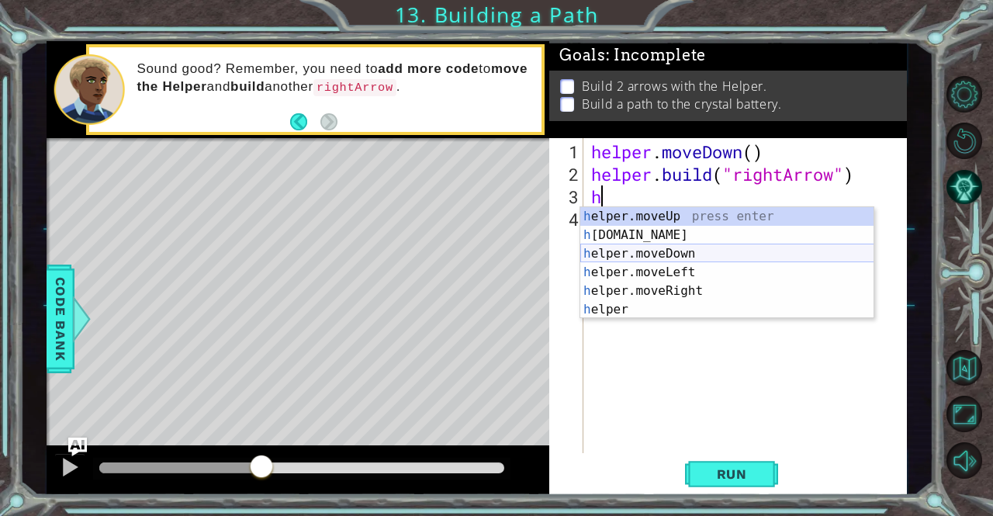
click at [651, 247] on div "h elper.moveUp press enter h [DOMAIN_NAME] press enter h elper.moveDown press e…" at bounding box center [727, 281] width 294 height 149
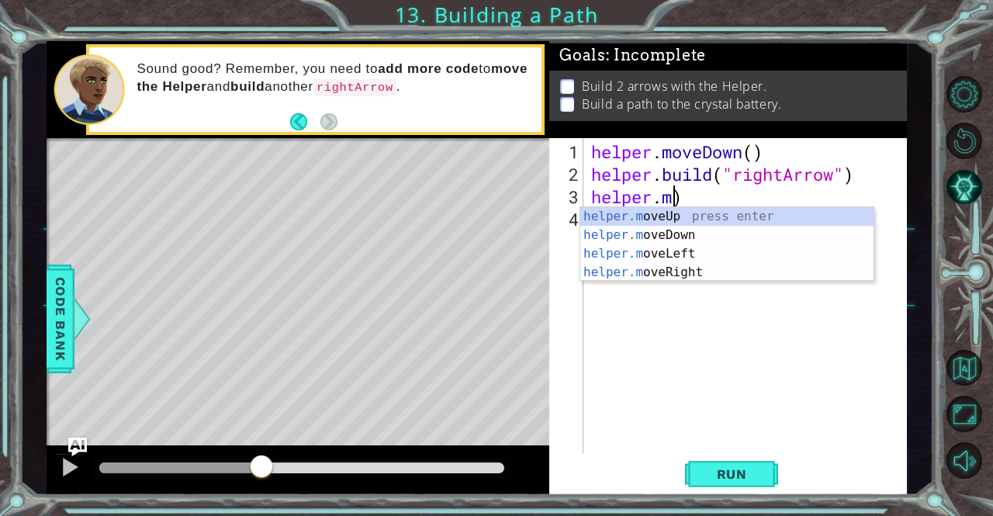
type textarea ")"
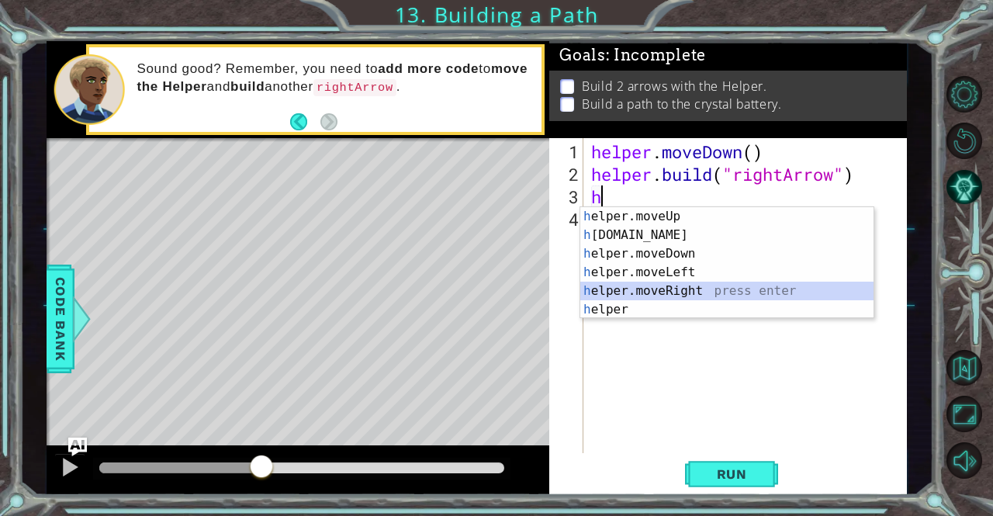
click at [701, 288] on div "h elper.moveUp press enter h [DOMAIN_NAME] press enter h elper.moveDown press e…" at bounding box center [727, 281] width 294 height 149
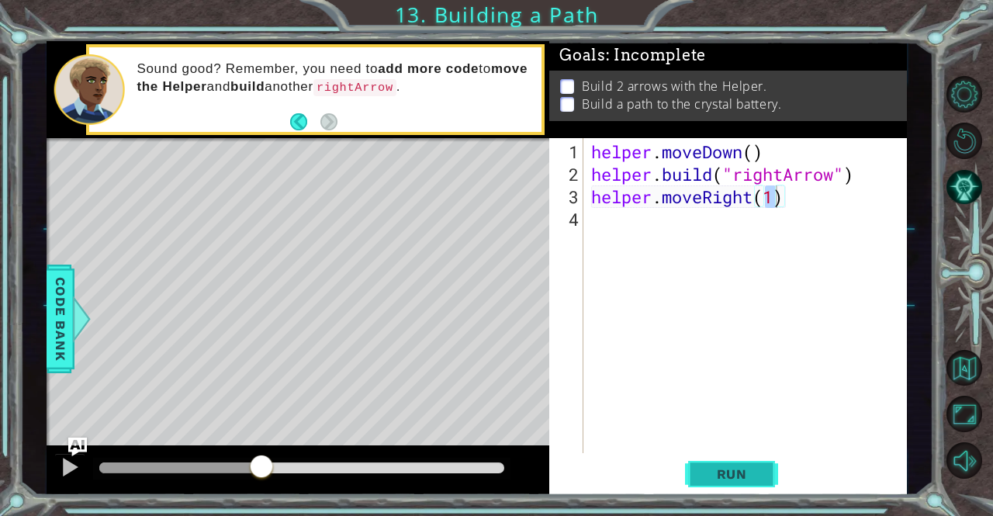
click at [724, 468] on span "Run" at bounding box center [731, 474] width 61 height 16
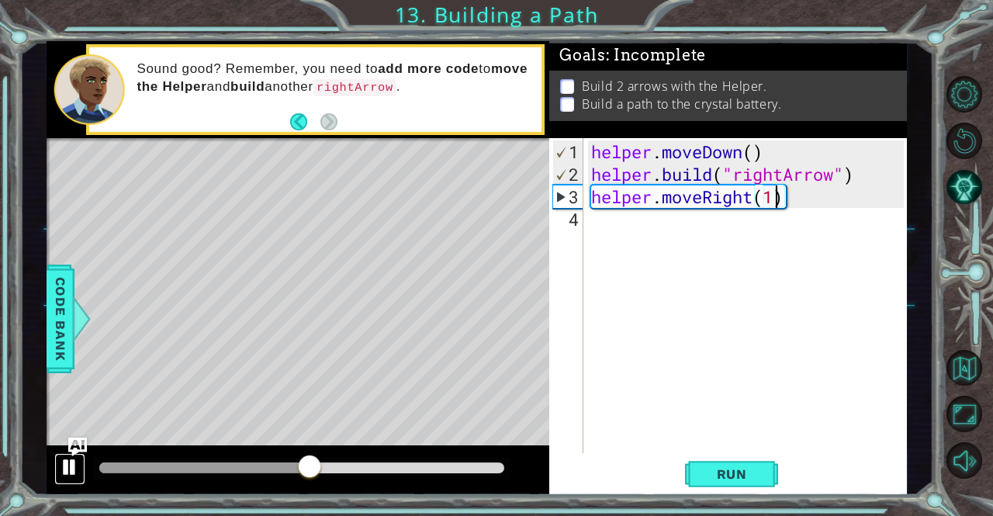
click at [65, 462] on div at bounding box center [70, 467] width 20 height 20
click at [793, 196] on div "helper . moveDown ( ) helper . build ( "rightArrow" ) helper . moveRight ( 1 )" at bounding box center [749, 320] width 323 height 360
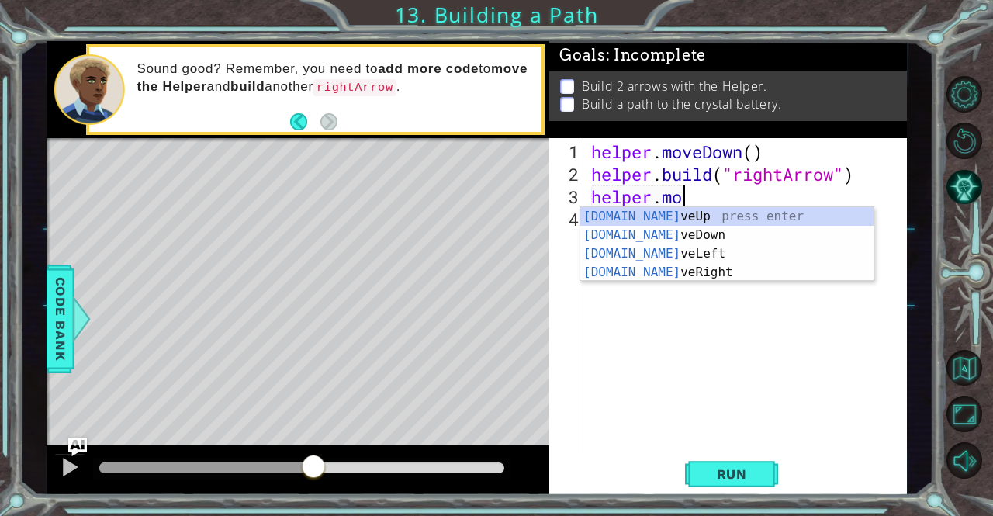
type textarea "h"
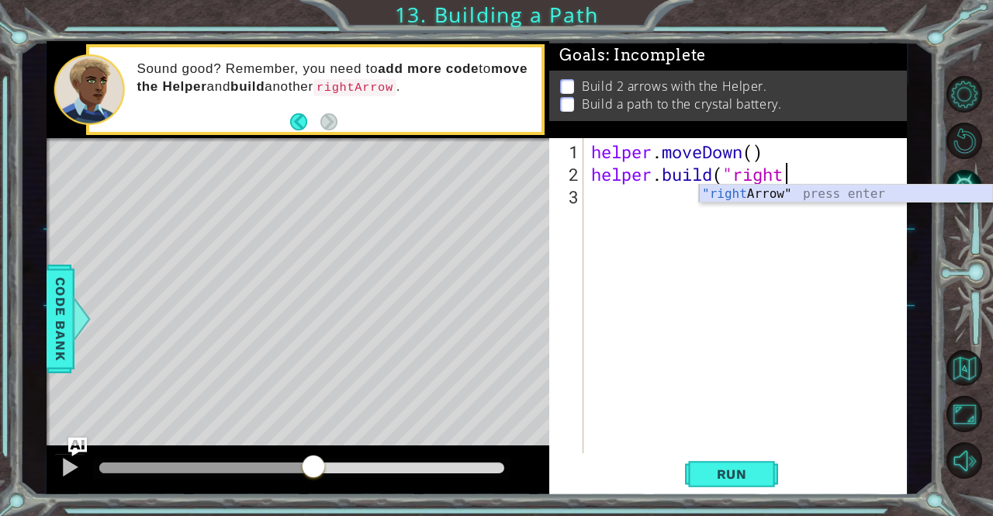
click at [793, 190] on div ""right Arrow" press enter" at bounding box center [846, 213] width 294 height 56
type textarea "[DOMAIN_NAME]("rightArrow""
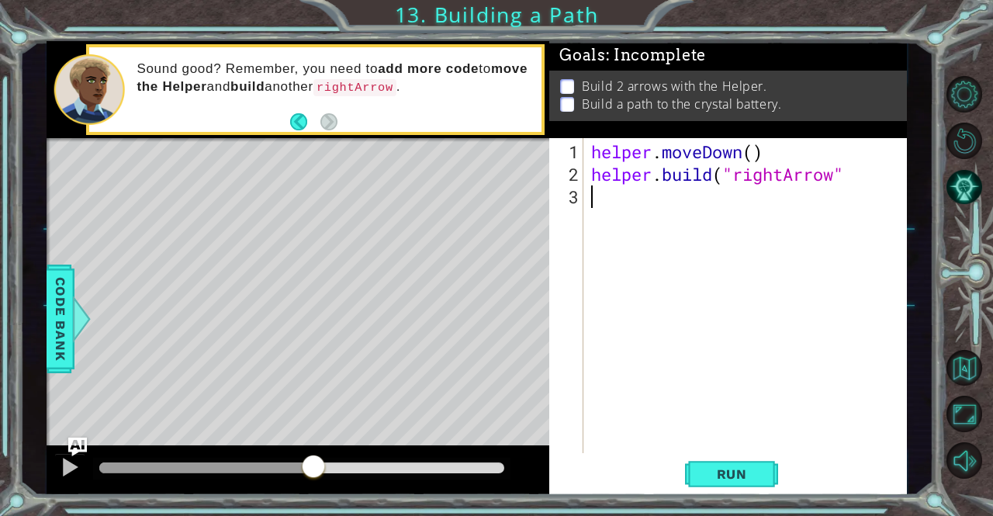
click at [819, 302] on div "helper . moveDown ( ) helper . build ( "rightArrow"" at bounding box center [749, 320] width 323 height 360
click at [857, 172] on div "helper . moveDown ( ) helper . build ( "rightArrow"" at bounding box center [749, 320] width 323 height 360
type textarea "[DOMAIN_NAME]("rightArrow")"
click at [719, 474] on span "Run" at bounding box center [731, 474] width 61 height 16
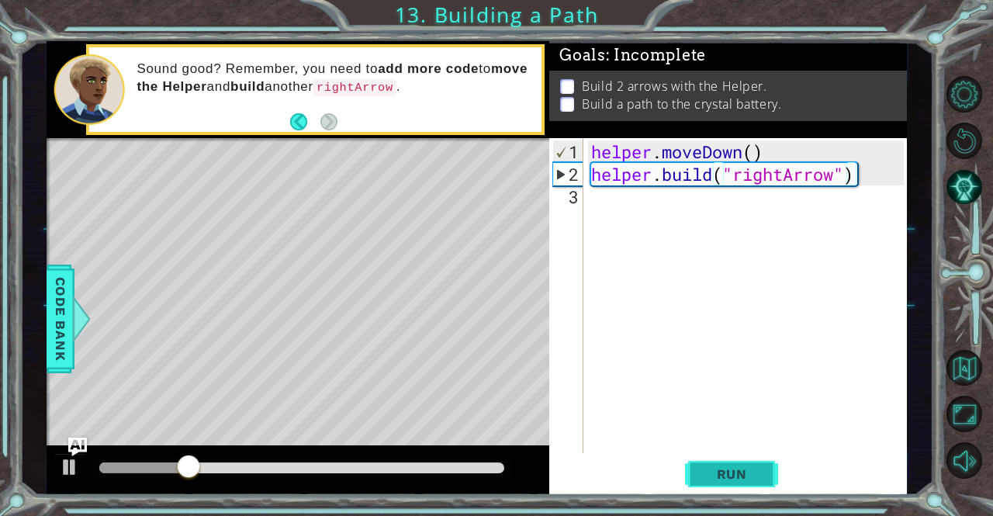
click at [714, 471] on span "Run" at bounding box center [731, 474] width 61 height 16
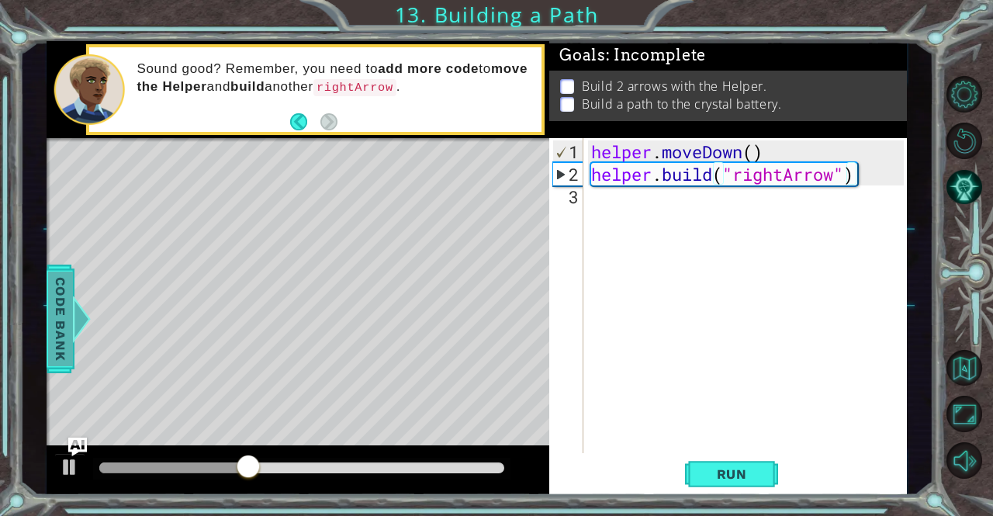
click at [48, 332] on span "Code Bank" at bounding box center [60, 318] width 25 height 95
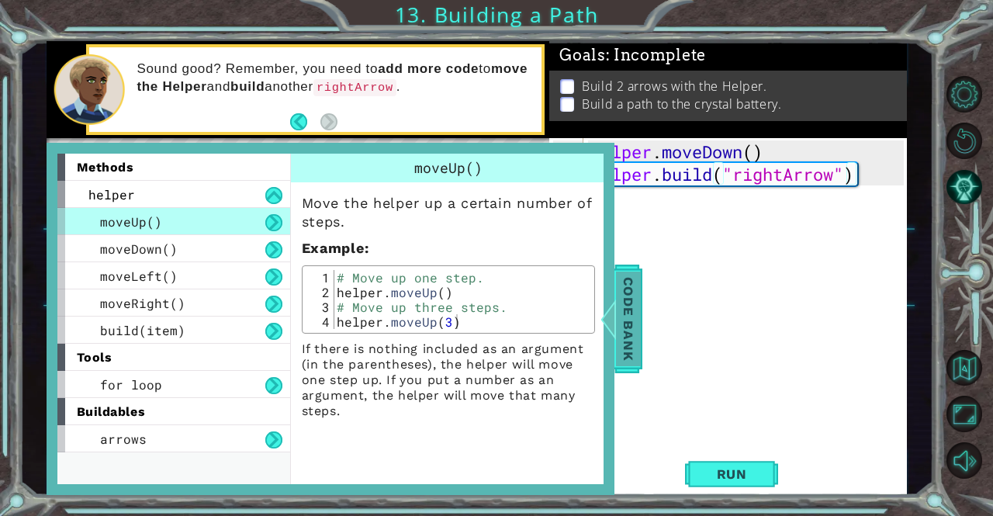
click at [633, 353] on span "Code Bank" at bounding box center [628, 318] width 25 height 95
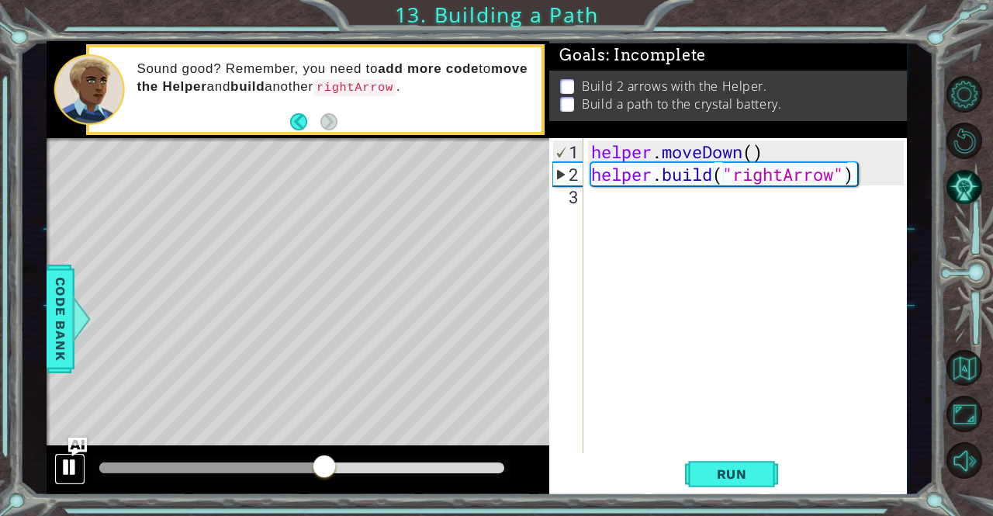
click at [63, 472] on div at bounding box center [70, 467] width 20 height 20
click at [612, 206] on div "helper . moveDown ( ) helper . build ( "rightArrow" )" at bounding box center [749, 320] width 323 height 360
click at [437, 289] on div "Level Map" at bounding box center [405, 366] width 717 height 457
drag, startPoint x: 686, startPoint y: 459, endPoint x: 616, endPoint y: 203, distance: 265.5
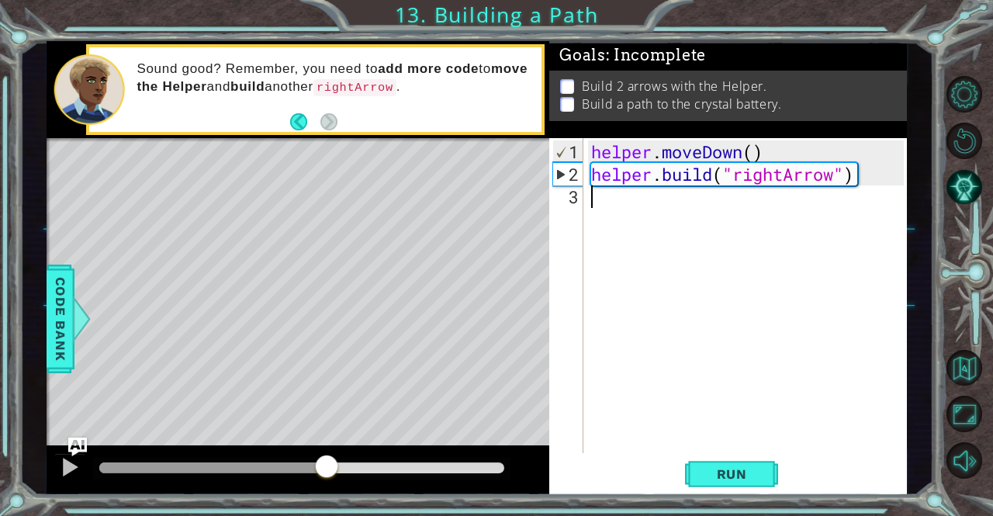
click at [616, 203] on div "helper . moveDown ( ) helper . build ( "rightArrow" )" at bounding box center [749, 320] width 323 height 360
type textarea "m"
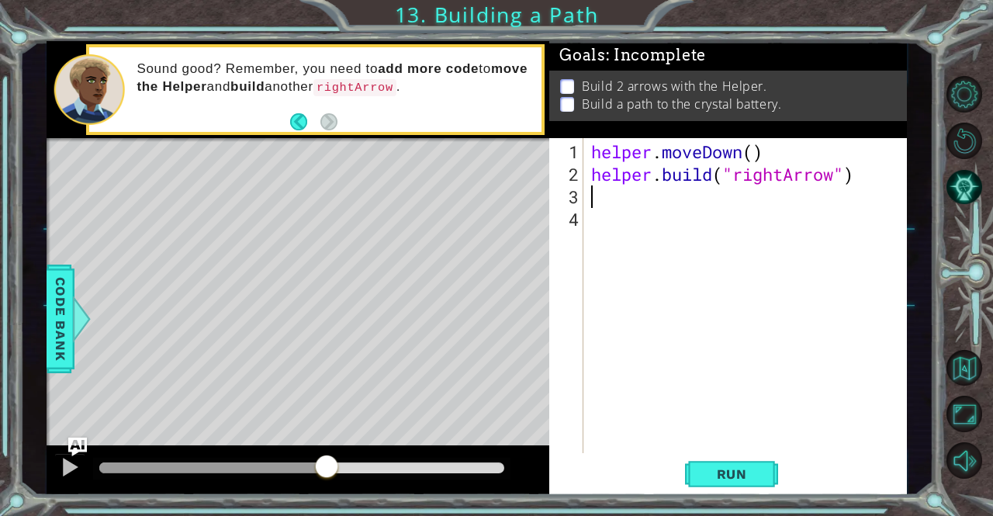
type textarea "h"
drag, startPoint x: 671, startPoint y: 247, endPoint x: 611, endPoint y: 395, distance: 159.0
click at [611, 395] on div "helper . moveDown ( ) helper . build ( "rightArrow" ) h" at bounding box center [749, 320] width 323 height 360
click at [629, 205] on div "helper . moveDown ( ) helper . build ( "rightArrow" ) h" at bounding box center [749, 320] width 323 height 360
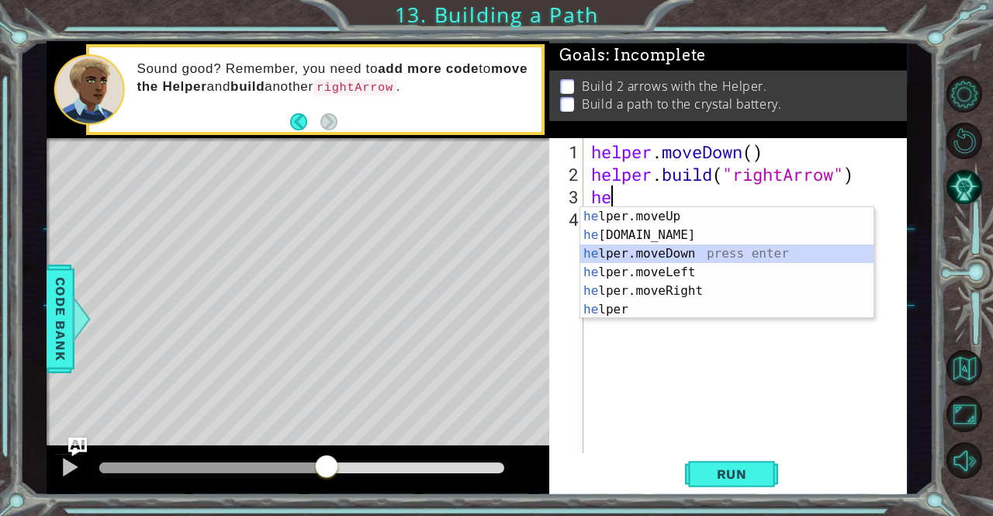
click at [644, 245] on div "he lper.moveUp press enter he [DOMAIN_NAME] press enter he lper.moveDown press …" at bounding box center [727, 281] width 294 height 149
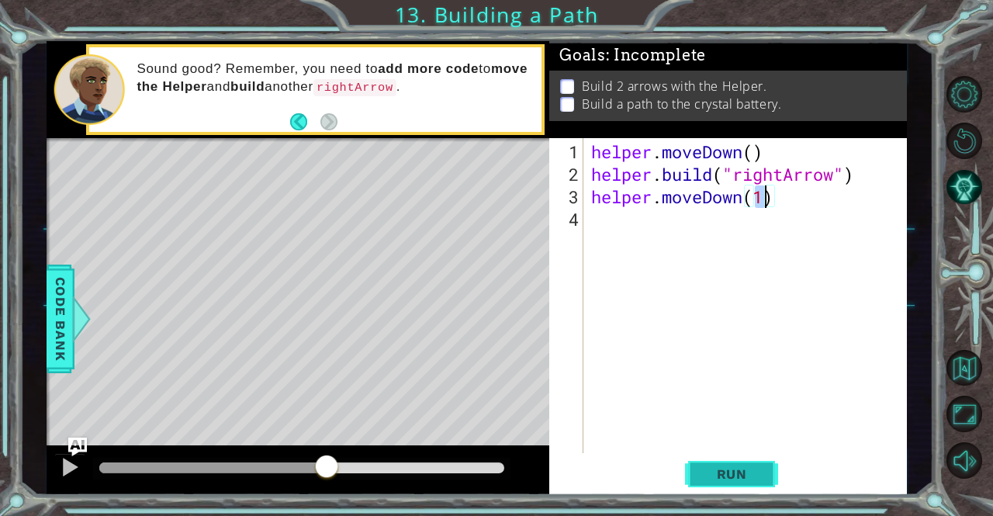
click at [727, 474] on span "Run" at bounding box center [731, 474] width 61 height 16
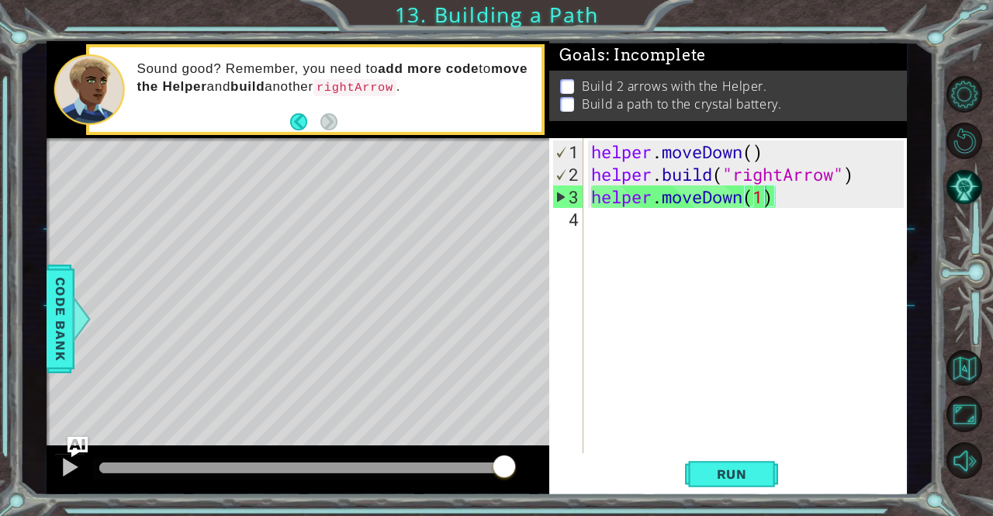
click at [74, 441] on img "Ask AI" at bounding box center [77, 447] width 20 height 20
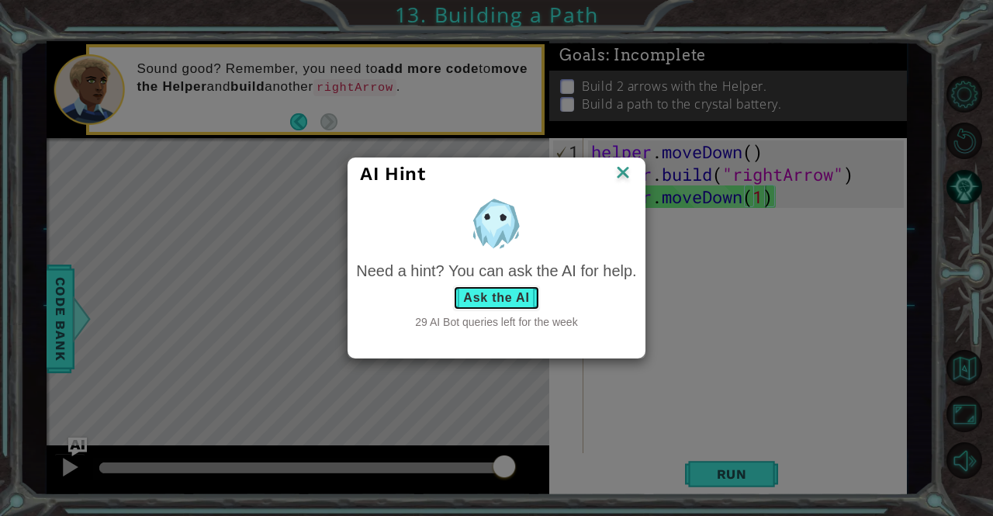
click at [510, 292] on button "Ask the AI" at bounding box center [496, 297] width 86 height 25
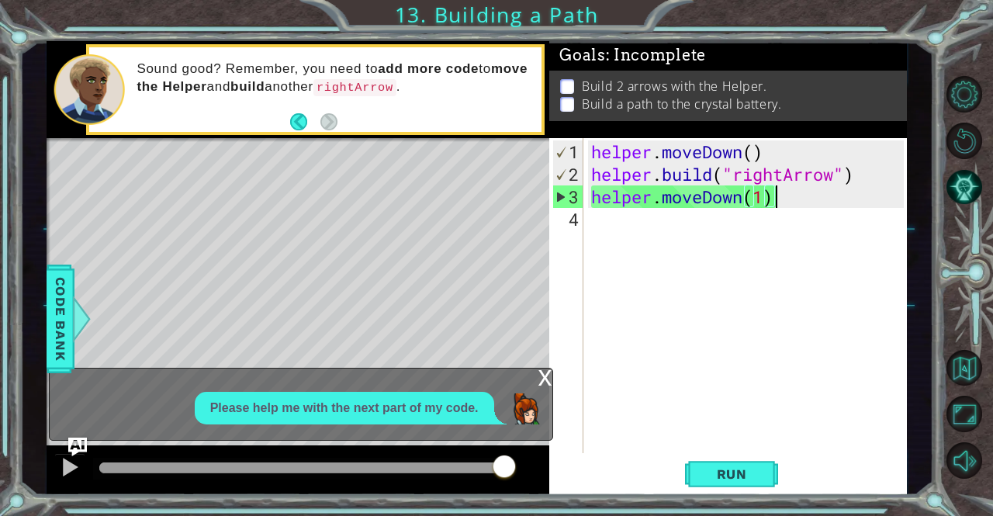
click at [794, 196] on div "helper . moveDown ( ) helper . build ( "rightArrow" ) helper . moveDown ( 1 )" at bounding box center [749, 320] width 323 height 360
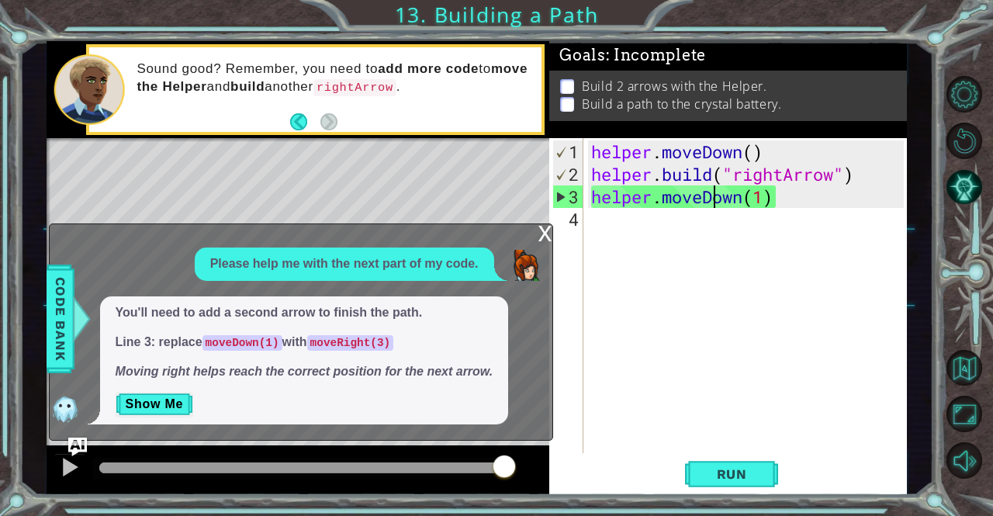
drag, startPoint x: 733, startPoint y: 195, endPoint x: 715, endPoint y: 194, distance: 17.9
click at [715, 194] on div "helper . moveDown ( ) helper . build ( "rightArrow" ) helper . moveDown ( 1 )" at bounding box center [749, 320] width 323 height 360
drag, startPoint x: 705, startPoint y: 196, endPoint x: 741, endPoint y: 203, distance: 37.1
click at [741, 203] on div "helper . moveDown ( ) helper . build ( "rightArrow" ) helper . moveDown ( 1 )" at bounding box center [749, 320] width 323 height 360
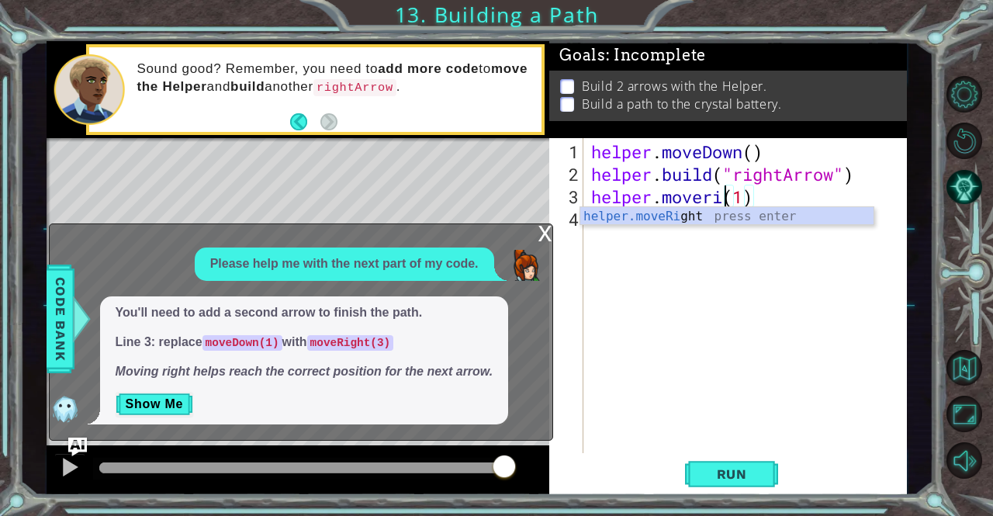
scroll to position [0, 7]
click at [774, 197] on div "helper . moveDown ( ) helper . build ( "rightArrow" ) helper . moveright ( 1 )" at bounding box center [749, 320] width 323 height 360
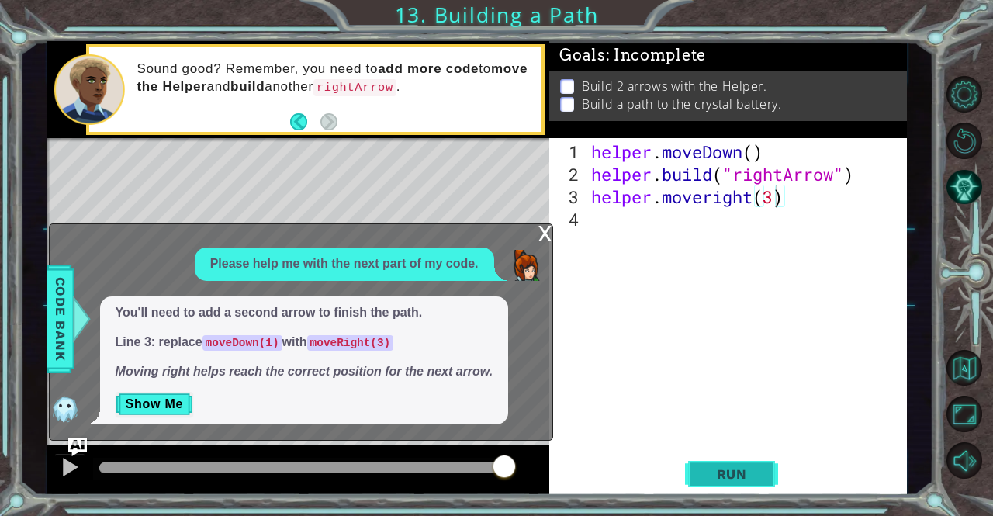
click at [727, 477] on span "Run" at bounding box center [731, 474] width 61 height 16
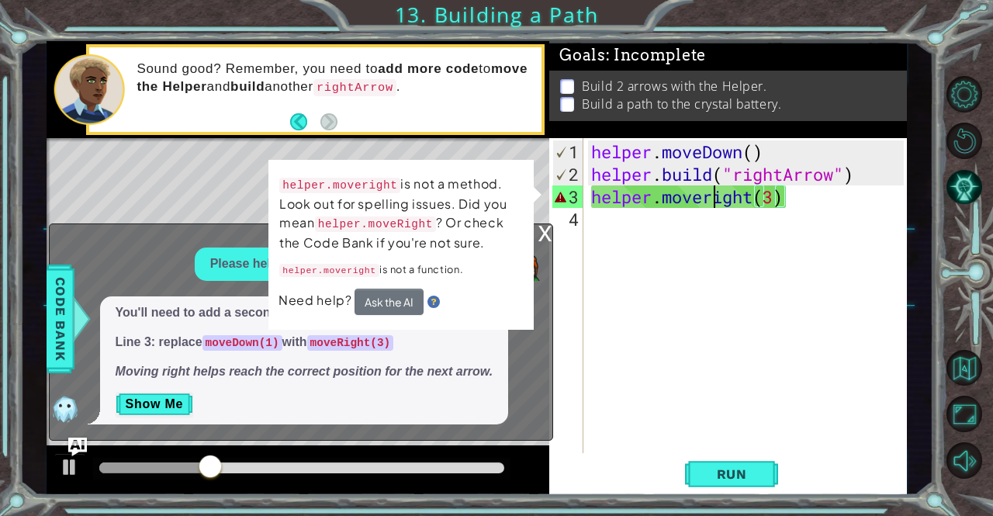
click at [711, 198] on div "helper . moveDown ( ) helper . build ( "rightArrow" ) helper . moveright ( 3 )" at bounding box center [749, 320] width 323 height 360
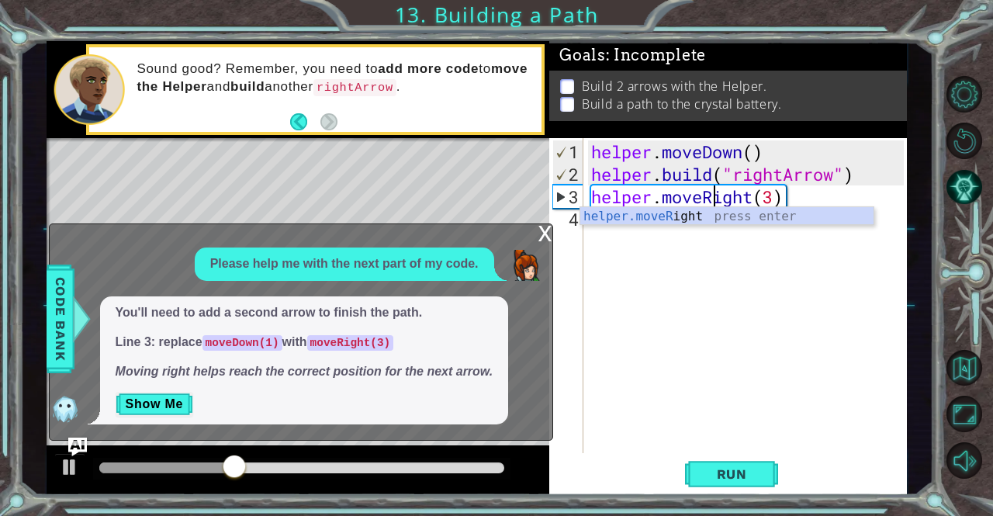
scroll to position [0, 5]
click at [709, 217] on div "helper.moveR ight press enter" at bounding box center [727, 235] width 294 height 56
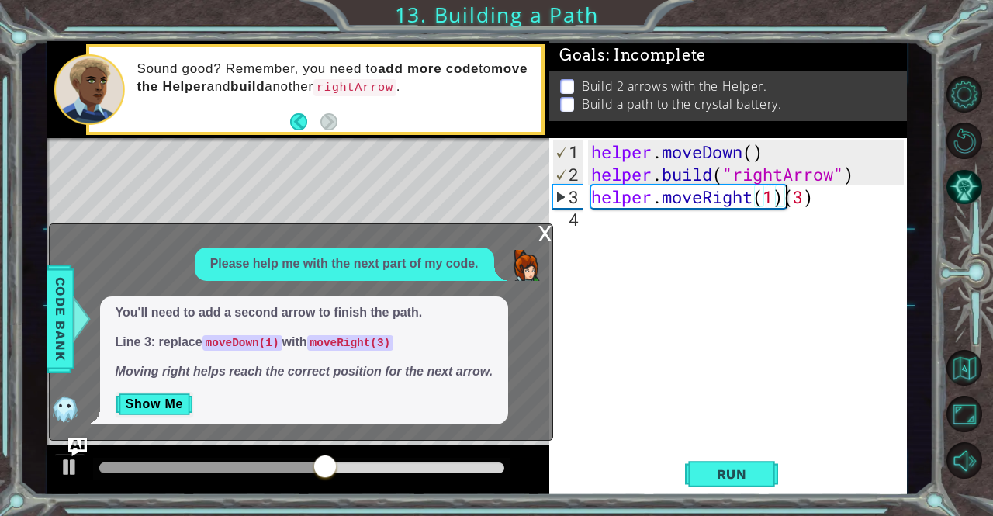
click at [788, 199] on div "helper . moveDown ( ) helper . build ( "rightArrow" ) helper . moveRight ( 1 ) …" at bounding box center [749, 320] width 323 height 360
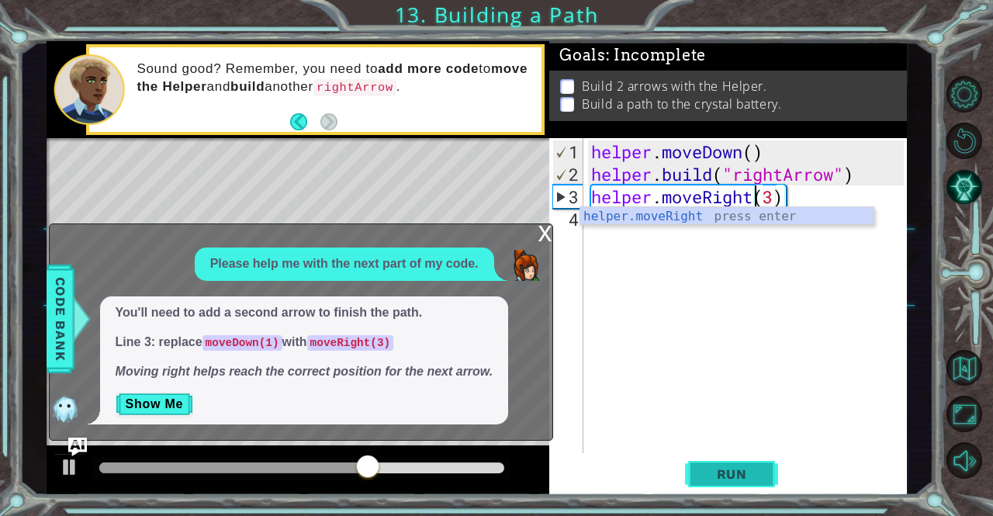
type textarea "helper.moveRight(3)"
click at [720, 475] on span "Run" at bounding box center [731, 474] width 61 height 16
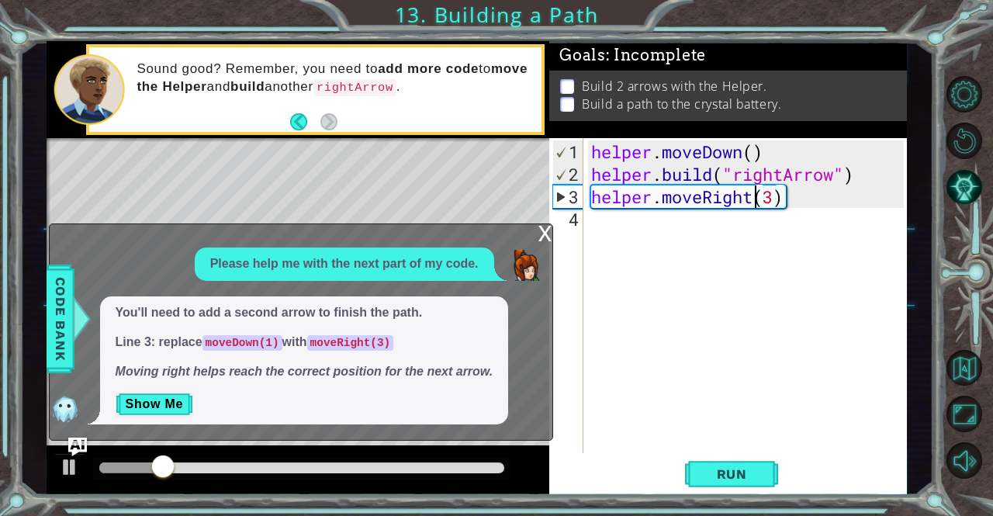
click at [544, 238] on div "x" at bounding box center [545, 232] width 14 height 16
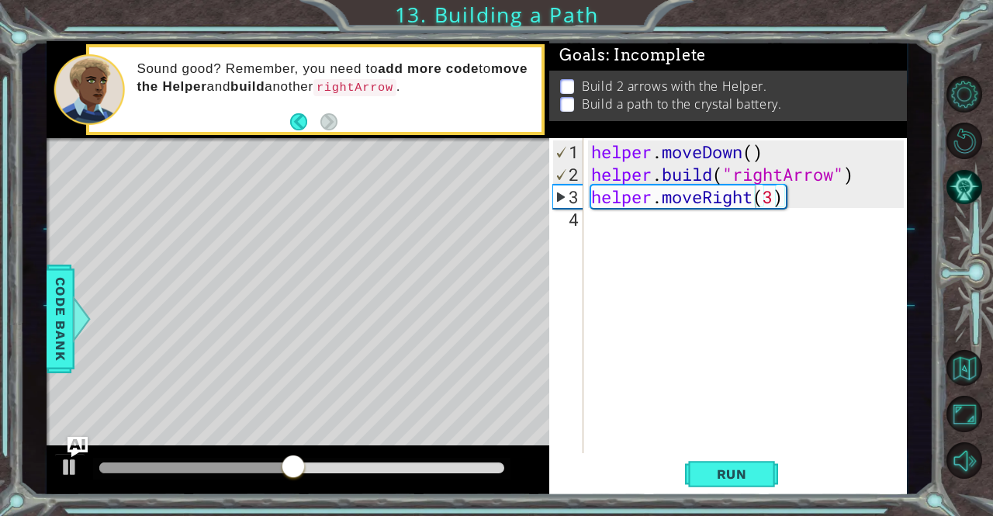
click at [74, 441] on img "Ask AI" at bounding box center [77, 447] width 20 height 20
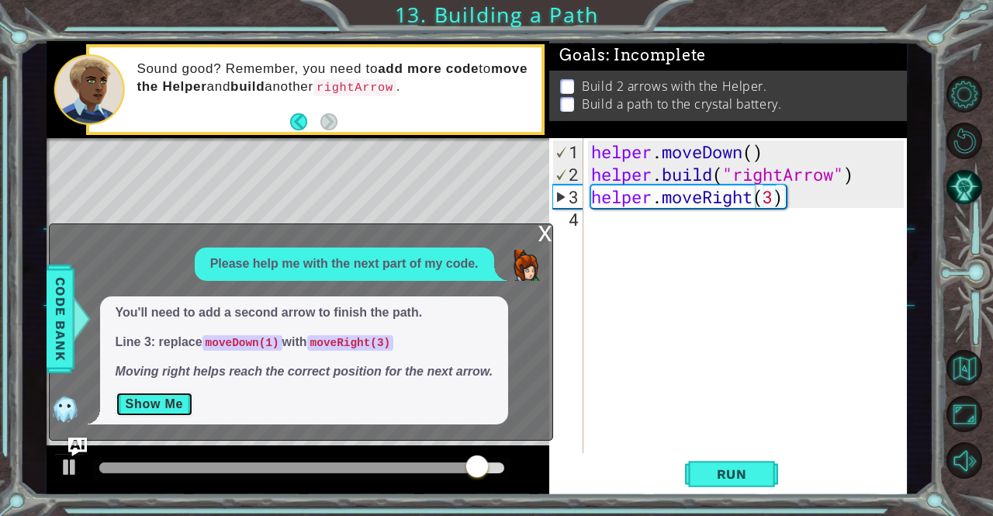
click at [161, 402] on button "Show Me" at bounding box center [155, 404] width 78 height 25
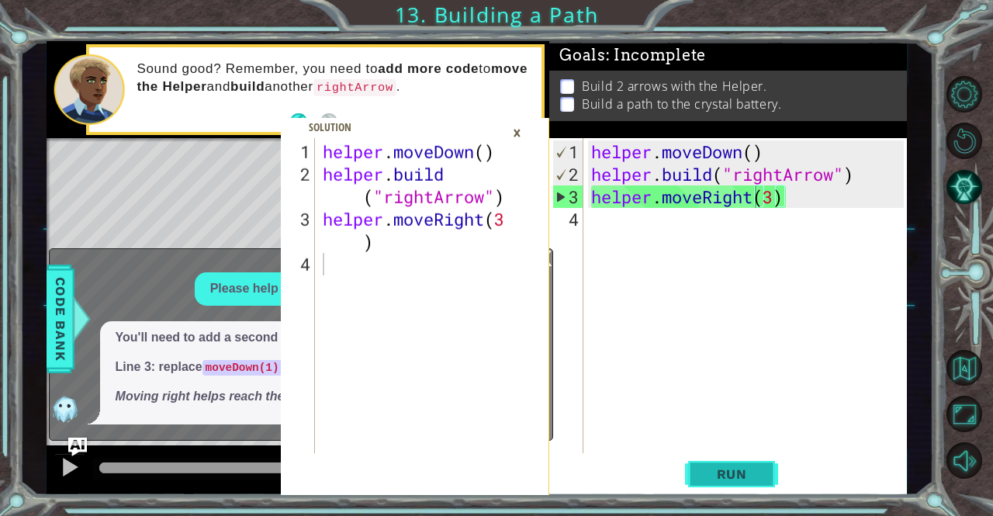
click at [736, 473] on span "Run" at bounding box center [731, 474] width 61 height 16
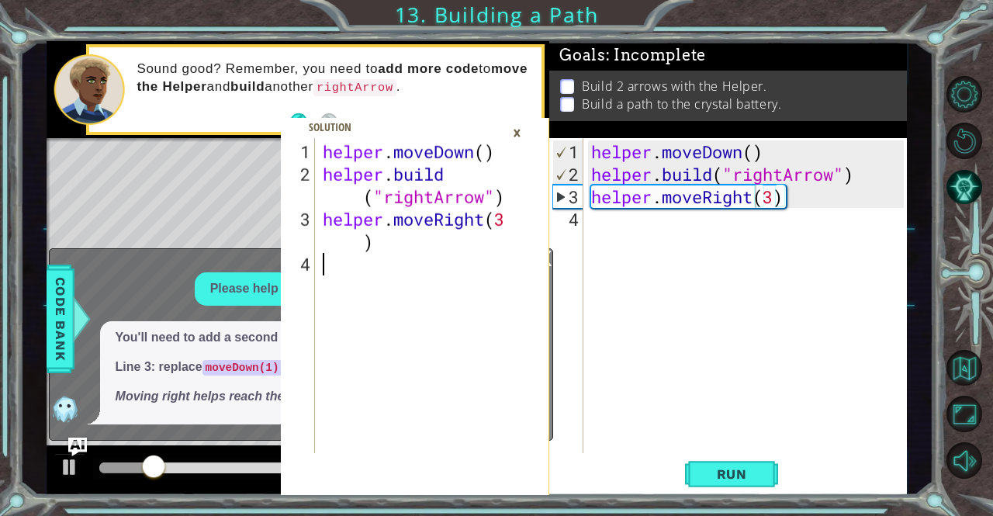
click at [391, 271] on div "helper . moveDown ( ) helper . build ( "rightArrow" ) helper . moveRight ( 3 )" at bounding box center [415, 320] width 191 height 360
click at [397, 268] on div "helper . moveDown ( ) helper . build ( "rightArrow" ) helper . moveRight ( 3 )" at bounding box center [415, 320] width 191 height 360
click at [519, 134] on div "×" at bounding box center [517, 132] width 24 height 26
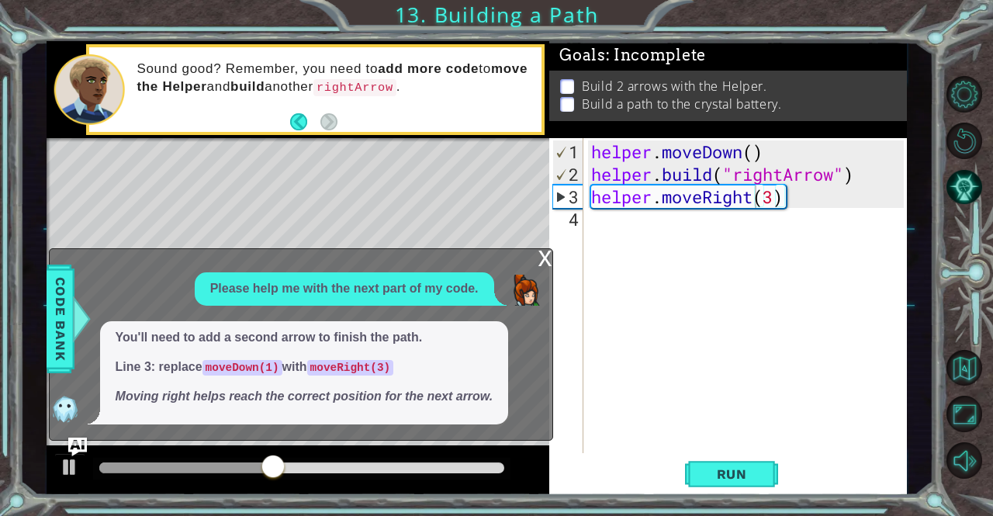
click at [540, 264] on div "x" at bounding box center [545, 257] width 14 height 16
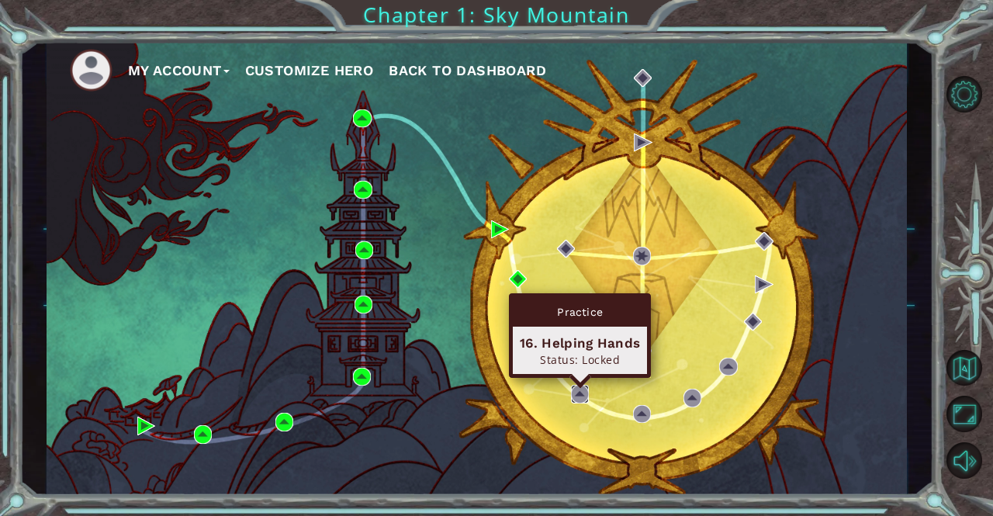
click at [575, 391] on img at bounding box center [580, 394] width 18 height 18
